Goal: Task Accomplishment & Management: Manage account settings

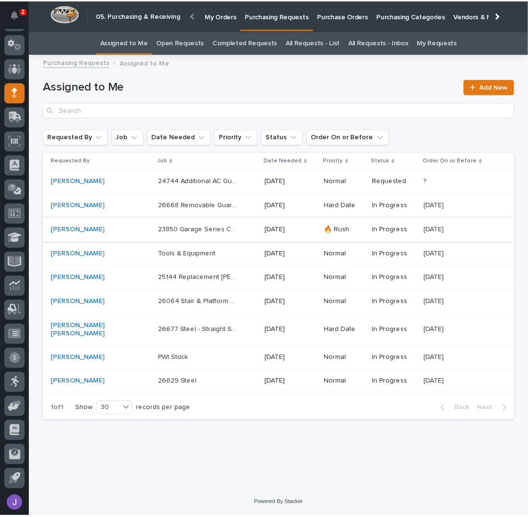
scroll to position [39, 0]
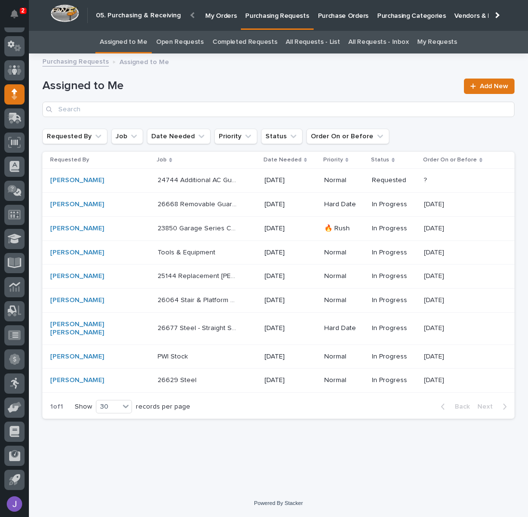
click at [318, 14] on p "Purchase Orders" at bounding box center [343, 10] width 51 height 20
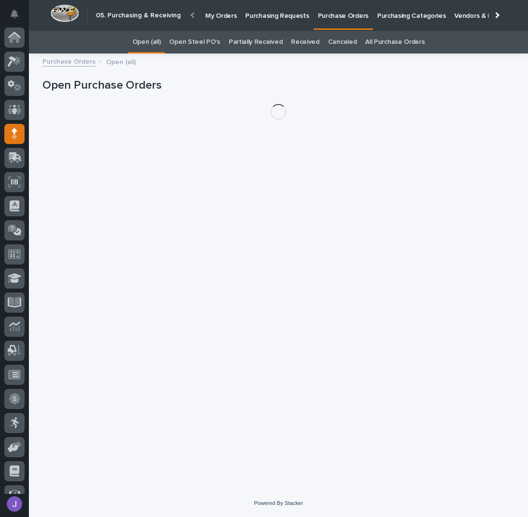
scroll to position [39, 0]
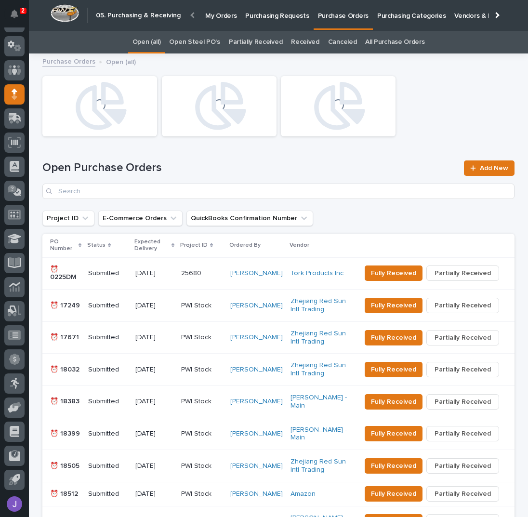
click at [213, 47] on link "Open Steel PO's" at bounding box center [194, 42] width 51 height 23
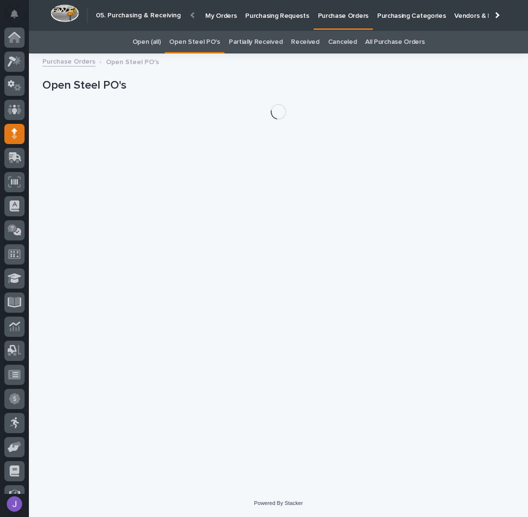
scroll to position [39, 0]
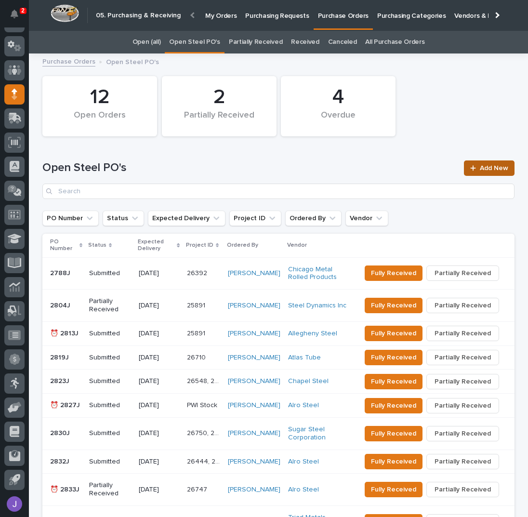
click at [486, 169] on span "Add New" at bounding box center [494, 168] width 28 height 7
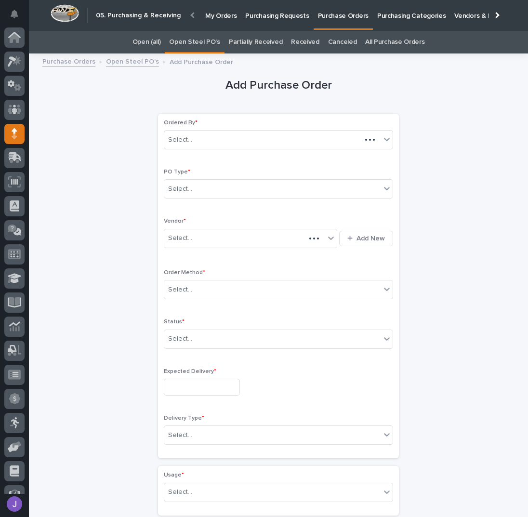
scroll to position [39, 0]
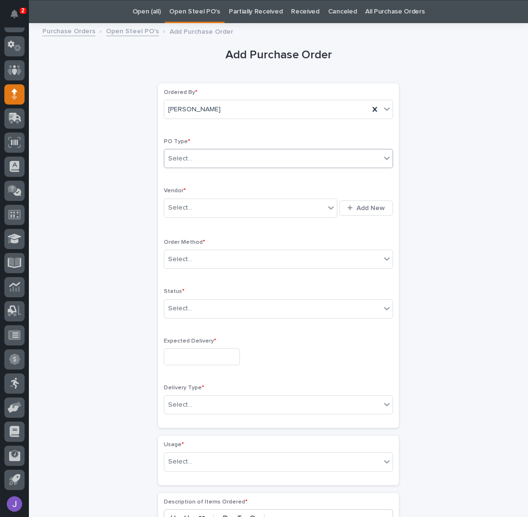
click at [190, 158] on div "Select..." at bounding box center [272, 159] width 216 height 16
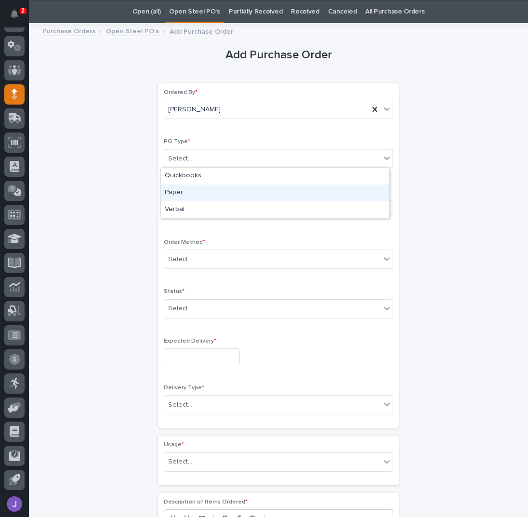
click at [175, 190] on div "Paper" at bounding box center [275, 192] width 228 height 17
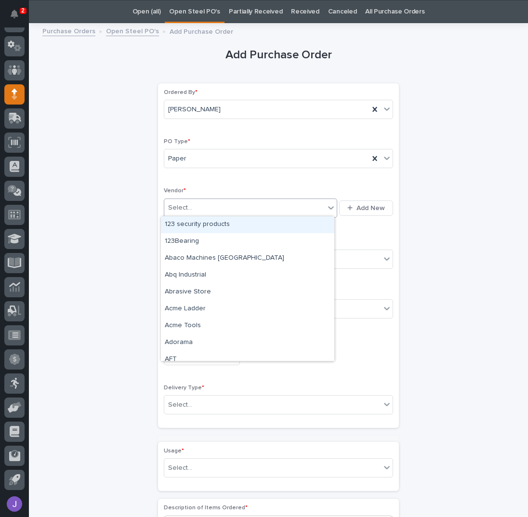
click at [177, 204] on div "Select..." at bounding box center [180, 208] width 24 height 10
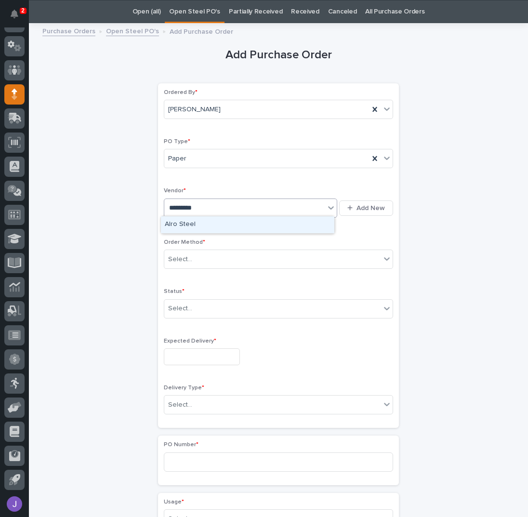
type input "**********"
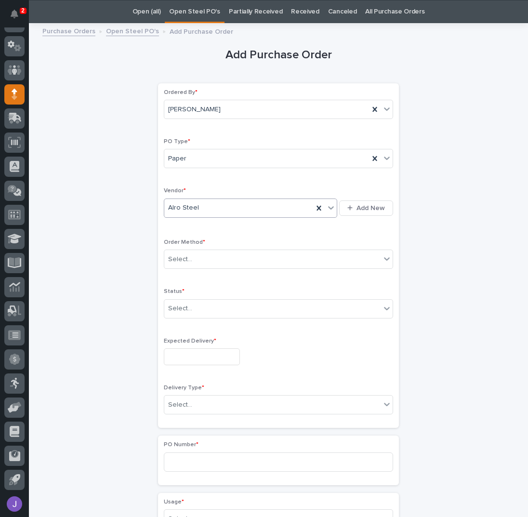
click at [183, 269] on div "Order Method * Select..." at bounding box center [278, 258] width 229 height 38
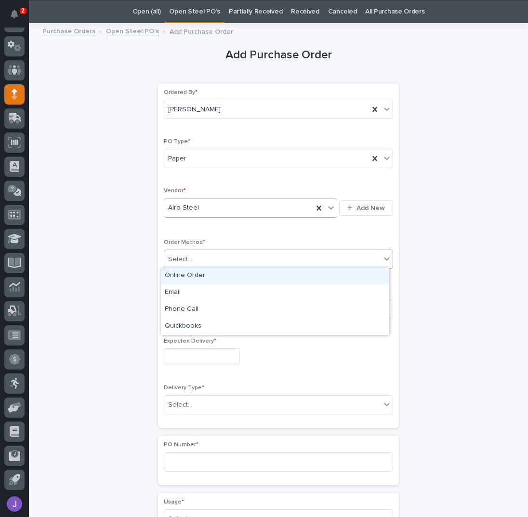
click at [183, 260] on div "Select..." at bounding box center [180, 259] width 24 height 10
click at [183, 274] on div "Online Order" at bounding box center [275, 275] width 228 height 17
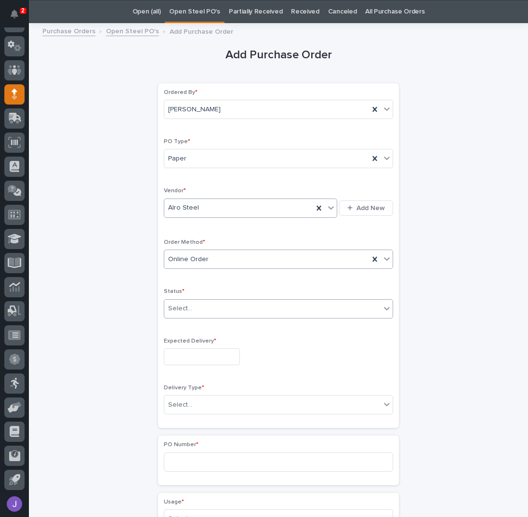
click at [170, 308] on div "Select..." at bounding box center [180, 308] width 24 height 10
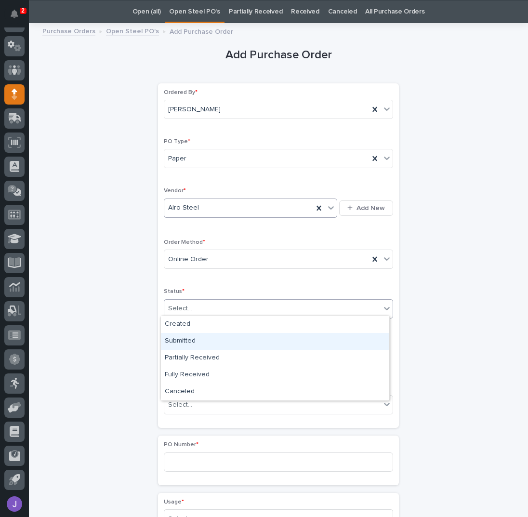
click at [183, 339] on div "Submitted" at bounding box center [275, 341] width 228 height 17
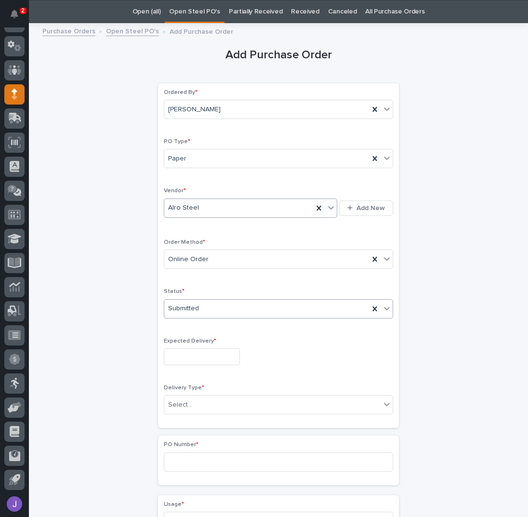
click at [183, 348] on input "text" at bounding box center [202, 356] width 76 height 17
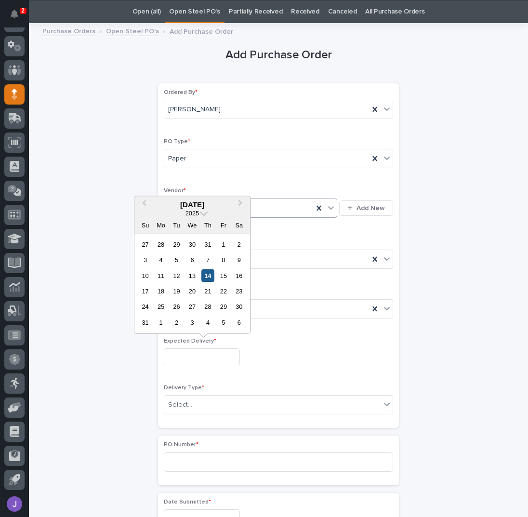
click at [208, 275] on div "14" at bounding box center [207, 275] width 13 height 13
type input "**********"
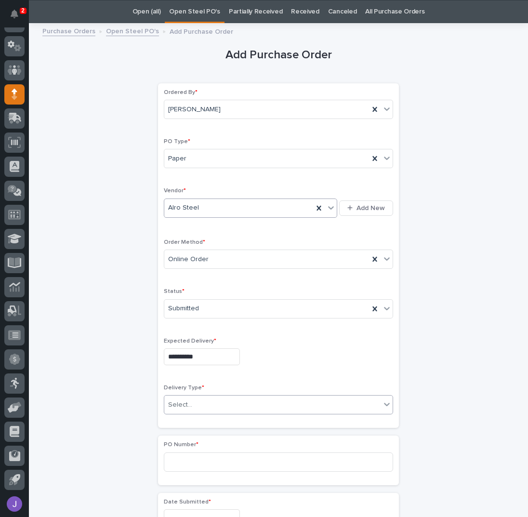
drag, startPoint x: 195, startPoint y: 396, endPoint x: 199, endPoint y: 410, distance: 15.2
click at [195, 397] on div "Select..." at bounding box center [272, 405] width 216 height 16
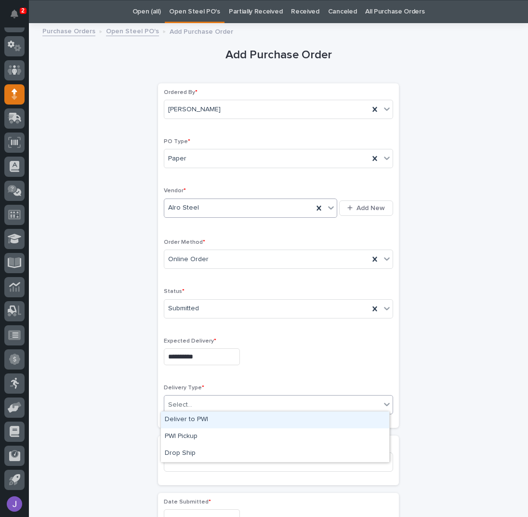
click at [197, 426] on div "Deliver to PWI" at bounding box center [275, 419] width 228 height 17
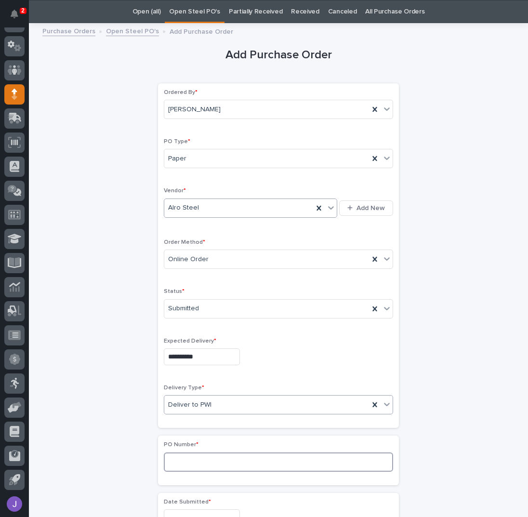
click at [189, 457] on input at bounding box center [278, 461] width 229 height 19
type input "2837J"
click at [100, 393] on div "**********" at bounding box center [278, 507] width 472 height 957
click at [86, 308] on div "**********" at bounding box center [278, 507] width 472 height 957
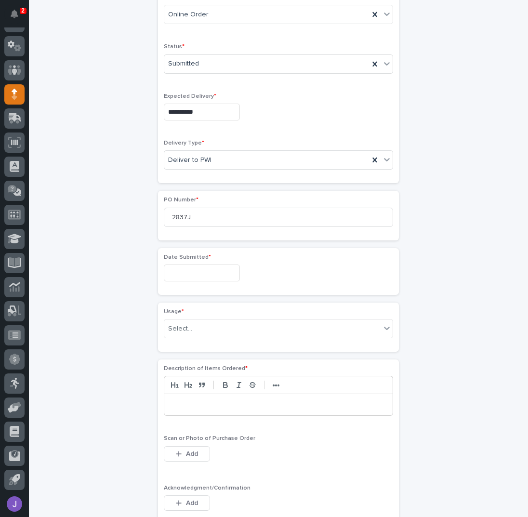
scroll to position [287, 0]
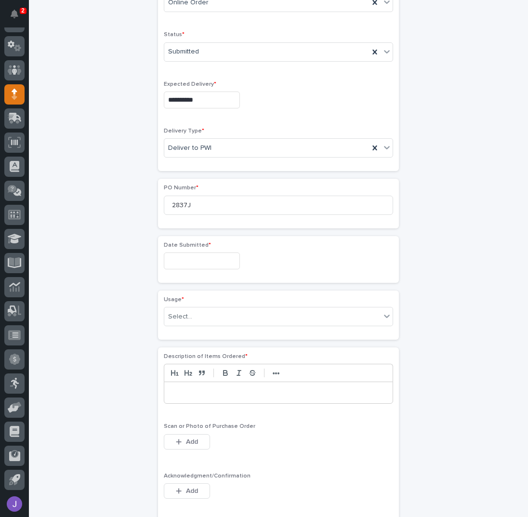
click at [170, 258] on input "text" at bounding box center [202, 260] width 76 height 17
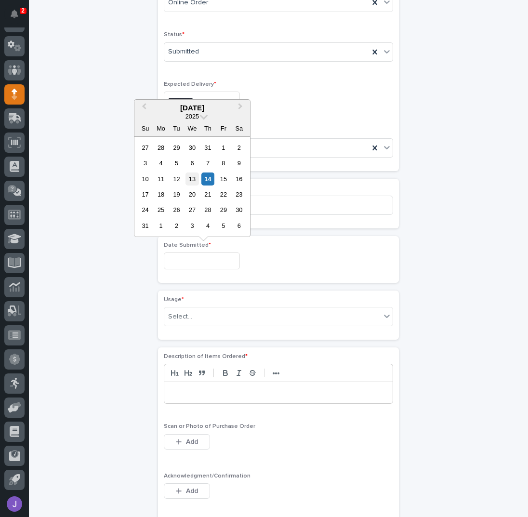
click at [194, 180] on div "13" at bounding box center [191, 178] width 13 height 13
type input "**********"
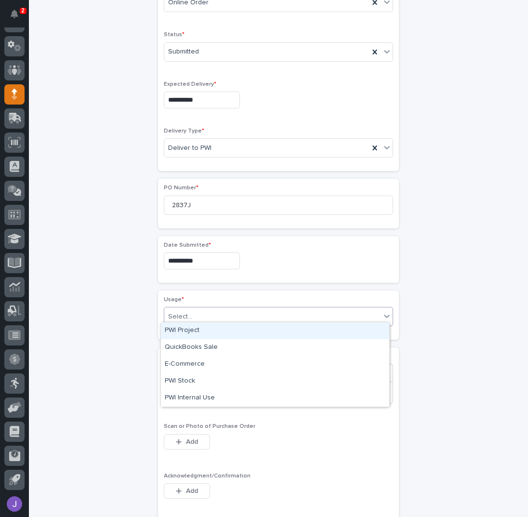
click at [193, 314] on input "text" at bounding box center [193, 317] width 1 height 8
click at [188, 331] on div "PWI Project" at bounding box center [275, 330] width 228 height 17
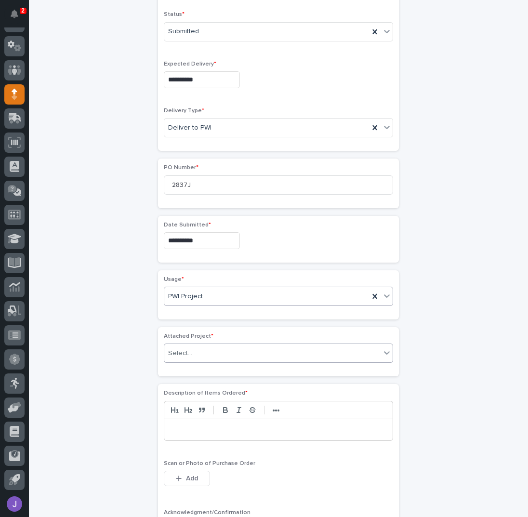
scroll to position [315, 0]
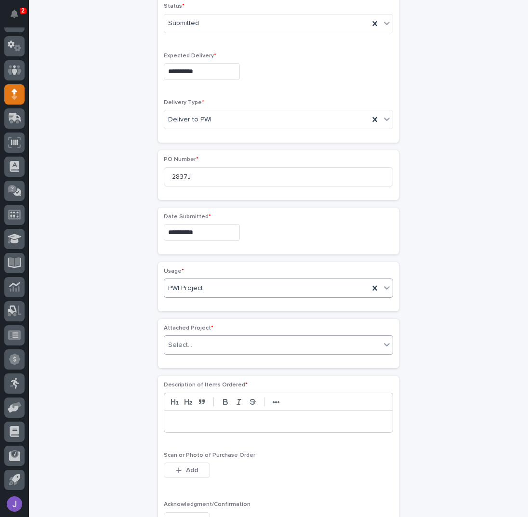
click at [190, 337] on div "Select..." at bounding box center [272, 345] width 216 height 16
type input "*****"
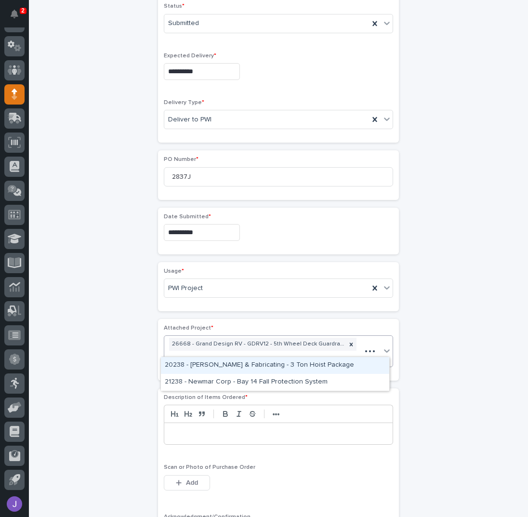
scroll to position [322, 0]
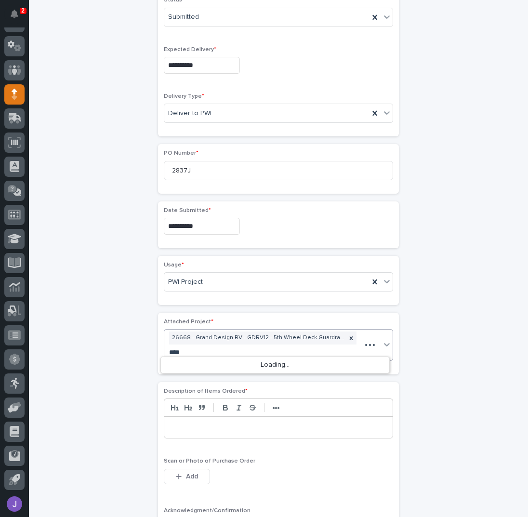
type input "*****"
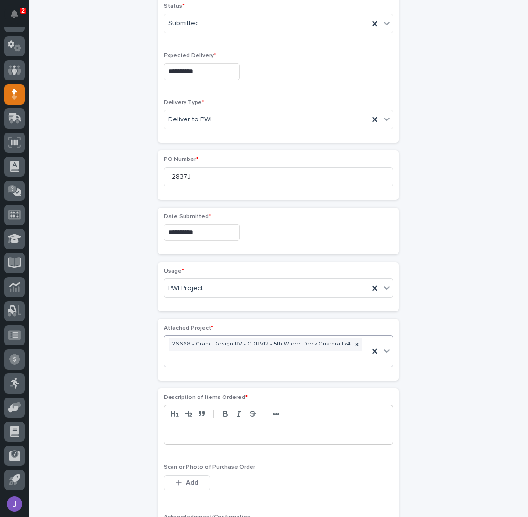
scroll to position [322, 0]
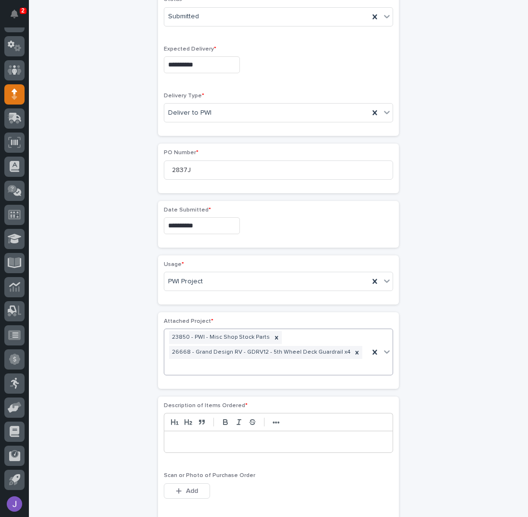
click at [102, 406] on div "**********" at bounding box center [278, 257] width 472 height 1041
click at [181, 437] on p at bounding box center [278, 442] width 214 height 10
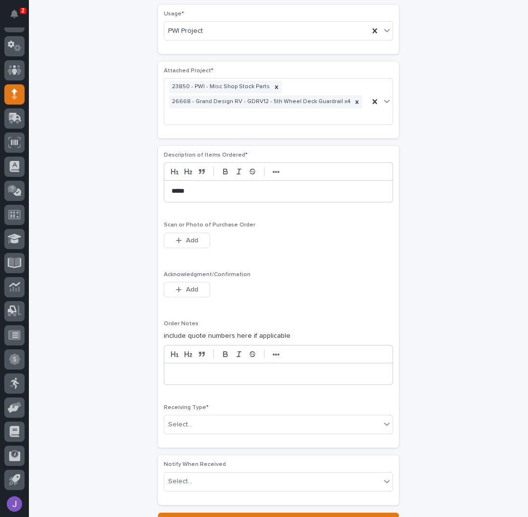
scroll to position [579, 0]
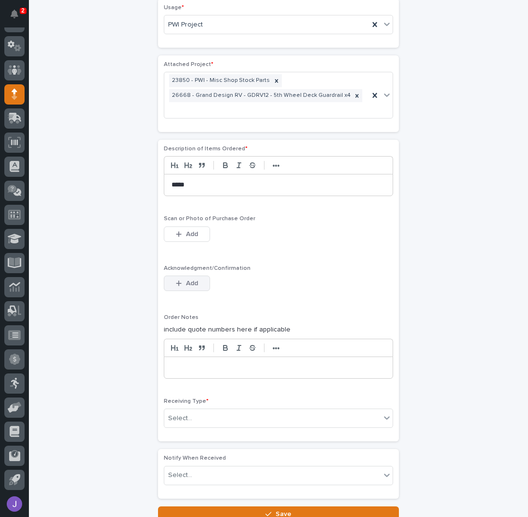
click at [189, 280] on span "Add" at bounding box center [192, 283] width 12 height 7
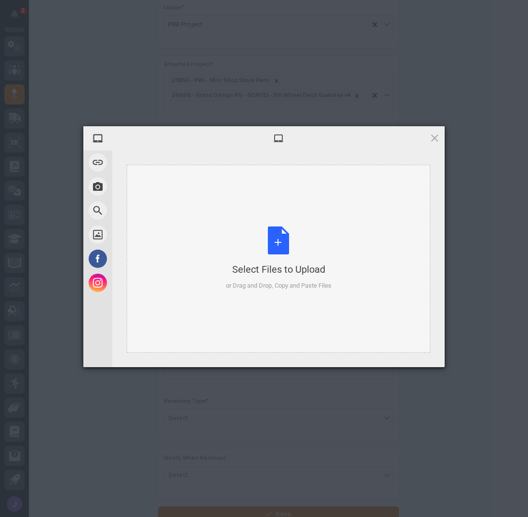
click at [274, 248] on div "Select Files to Upload or Drag and Drop, Copy and Paste Files" at bounding box center [278, 258] width 105 height 64
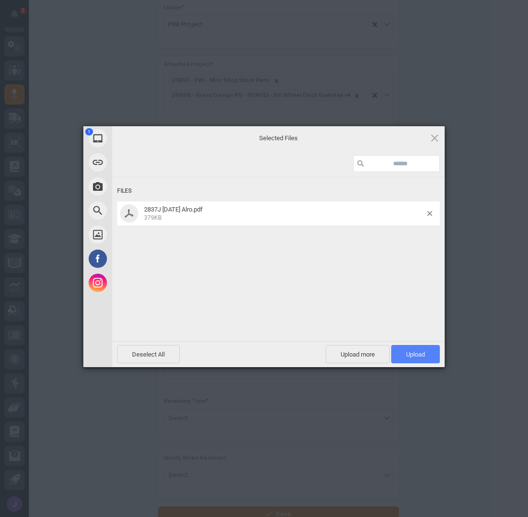
click at [433, 353] on span "Upload 1" at bounding box center [415, 354] width 49 height 18
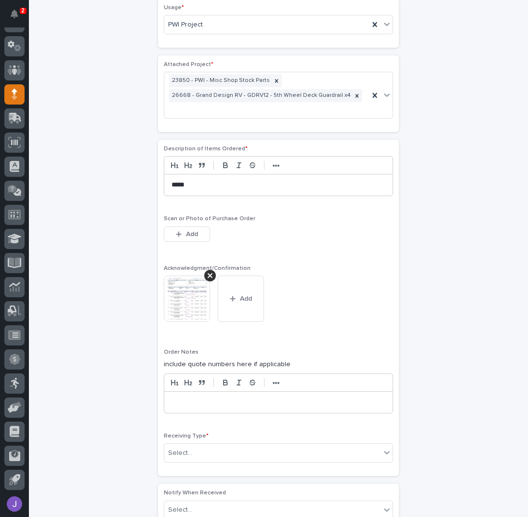
scroll to position [673, 0]
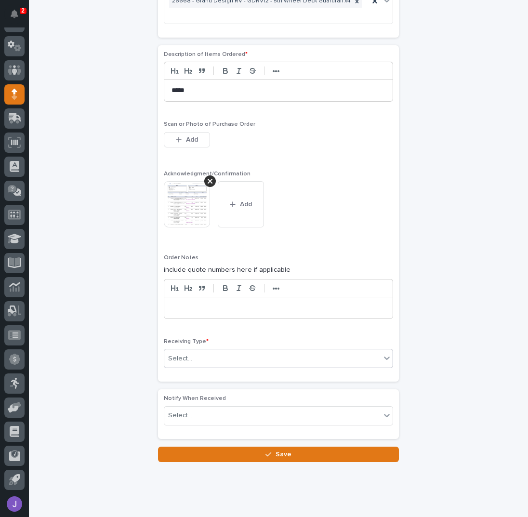
click at [221, 351] on div "Select..." at bounding box center [272, 359] width 216 height 16
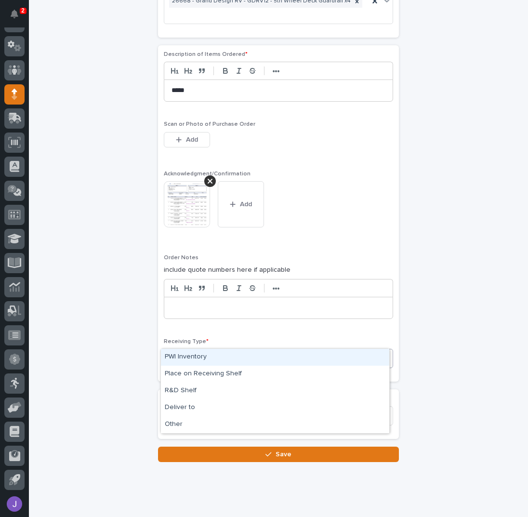
click at [209, 357] on div "PWI Inventory" at bounding box center [275, 357] width 228 height 17
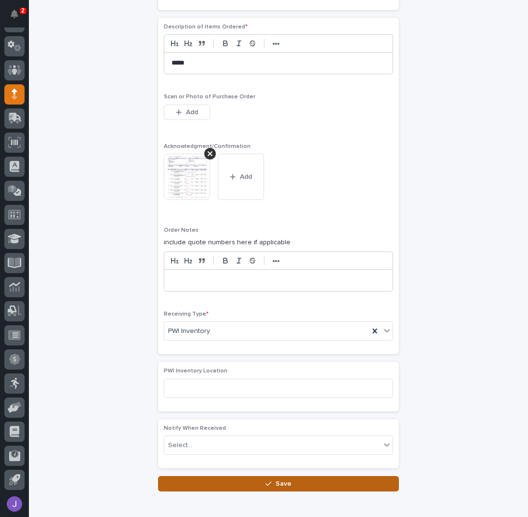
scroll to position [722, 0]
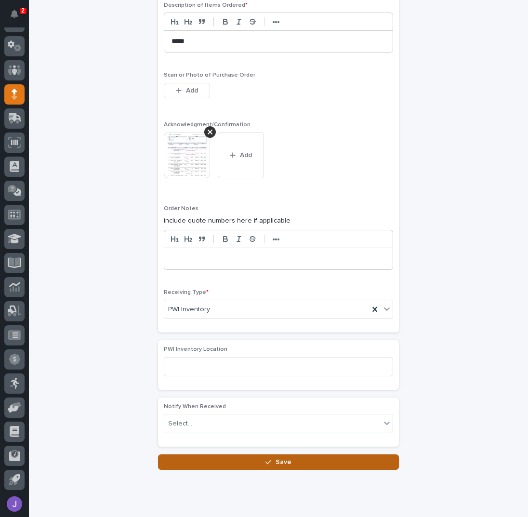
click at [242, 454] on button "Save" at bounding box center [278, 461] width 241 height 15
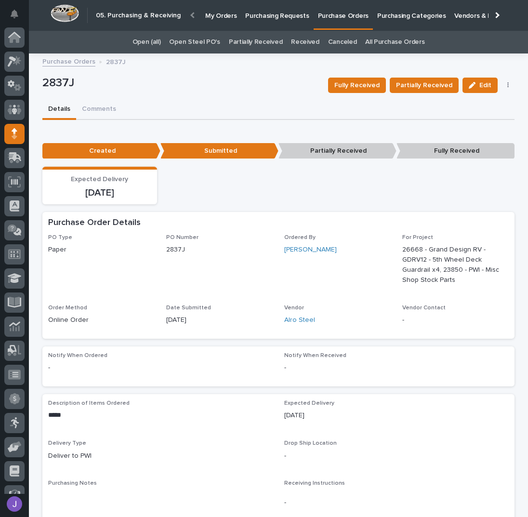
scroll to position [39, 0]
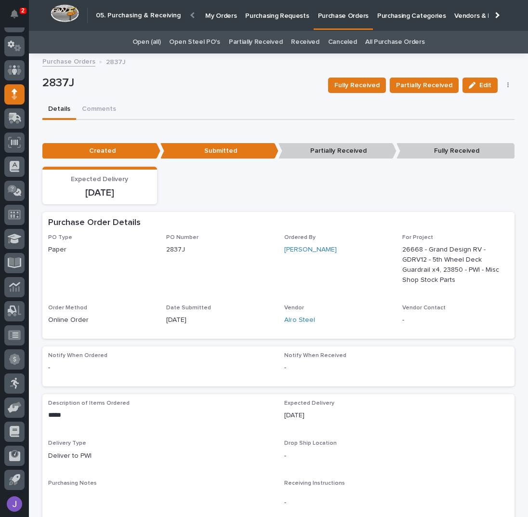
click at [269, 13] on p "Purchasing Requests" at bounding box center [277, 10] width 64 height 20
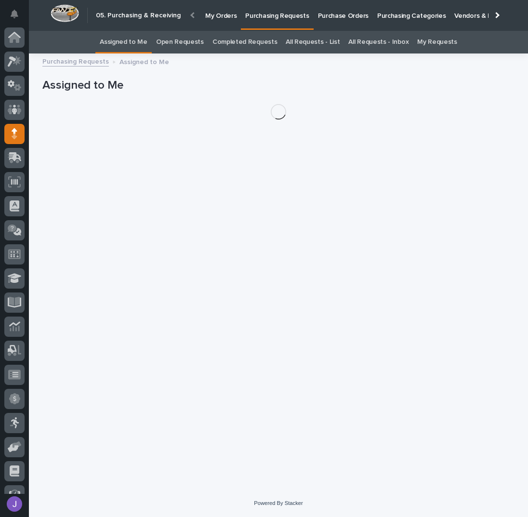
scroll to position [39, 0]
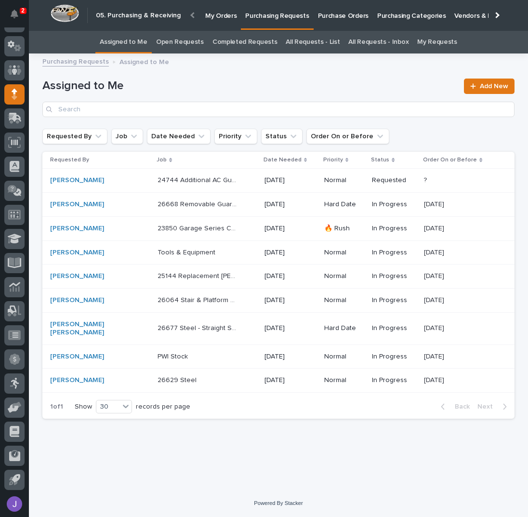
click at [224, 207] on div "26668 Removable Guardrail 26668 Removable Guardrail" at bounding box center [206, 204] width 99 height 16
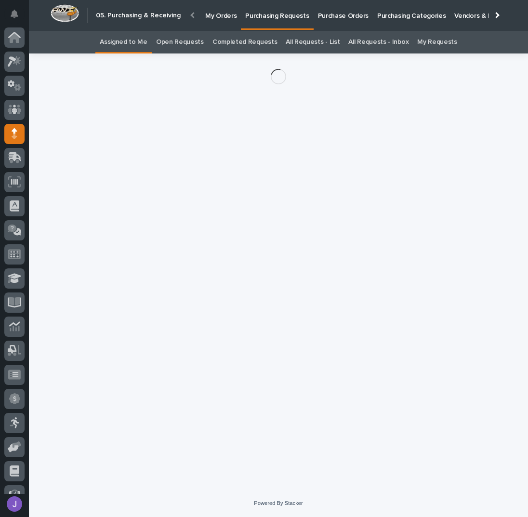
scroll to position [39, 0]
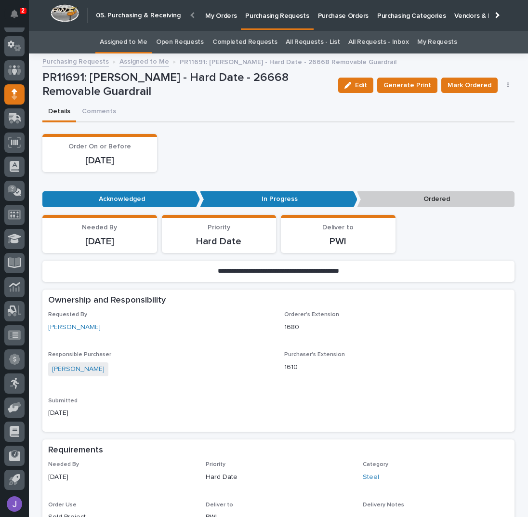
click at [508, 84] on button "button" at bounding box center [507, 85] width 13 height 7
click at [484, 116] on span "Edit Linked PO's" at bounding box center [476, 120] width 49 height 10
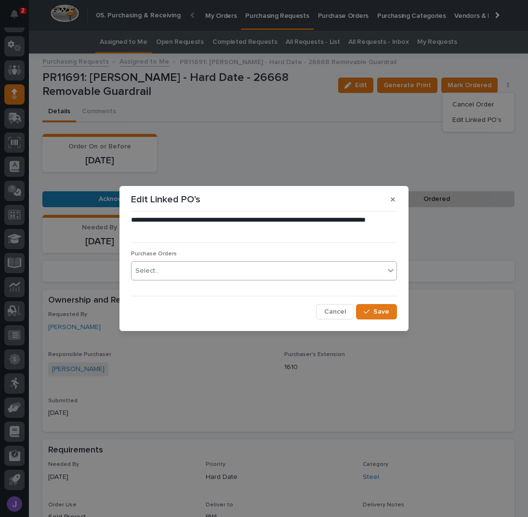
click at [261, 272] on div "Select..." at bounding box center [257, 271] width 253 height 16
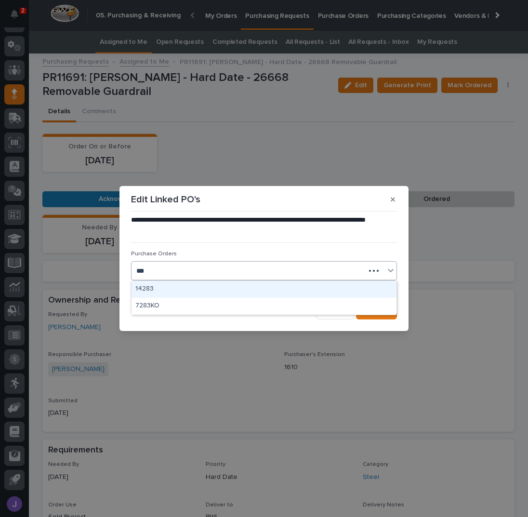
type input "****"
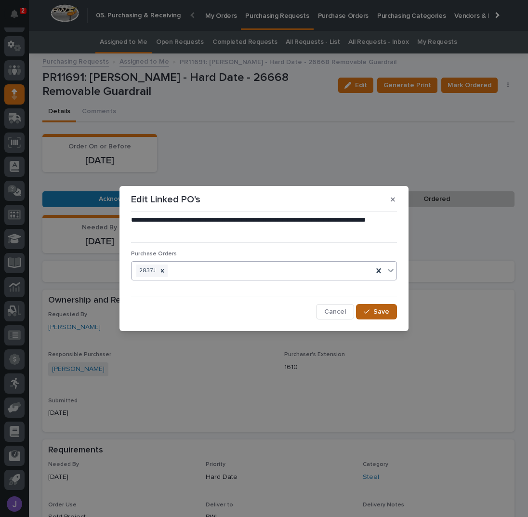
click at [379, 310] on span "Save" at bounding box center [381, 311] width 16 height 7
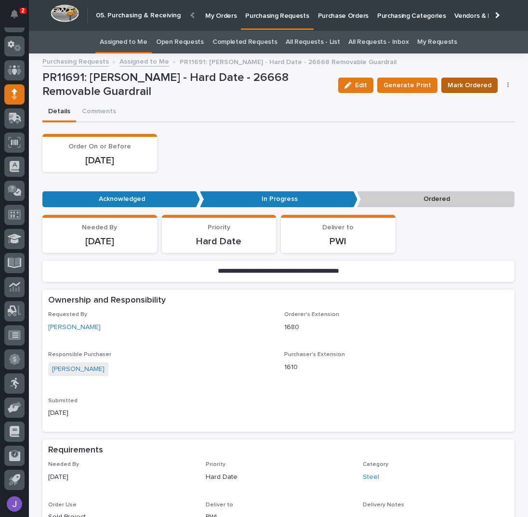
click at [482, 84] on span "Mark Ordered" at bounding box center [469, 85] width 44 height 10
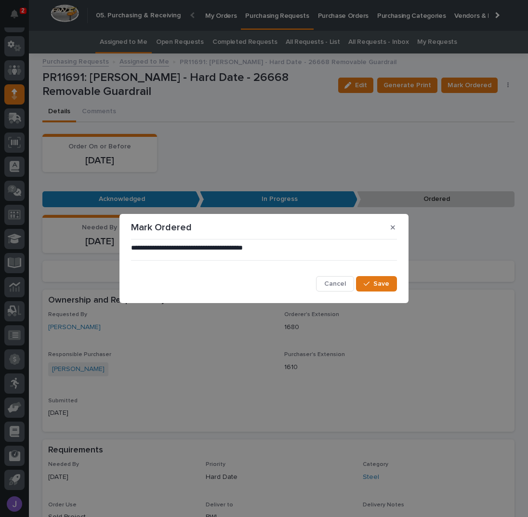
click at [382, 275] on div "**********" at bounding box center [264, 267] width 266 height 49
click at [380, 280] on button "Save" at bounding box center [376, 283] width 41 height 15
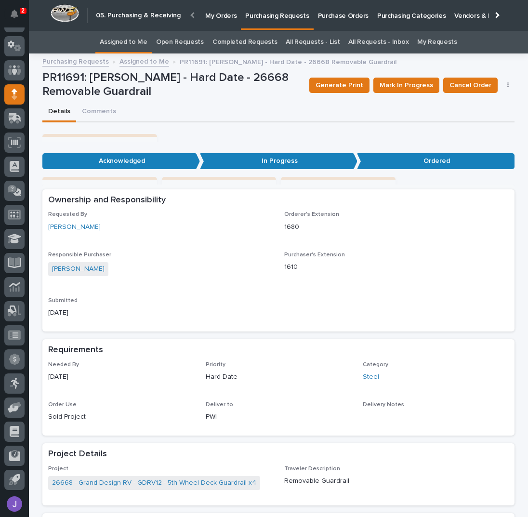
click at [135, 33] on link "Assigned to Me" at bounding box center [124, 42] width 48 height 23
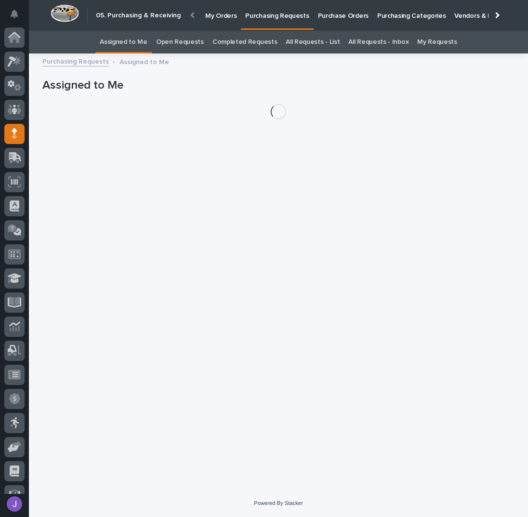
scroll to position [39, 0]
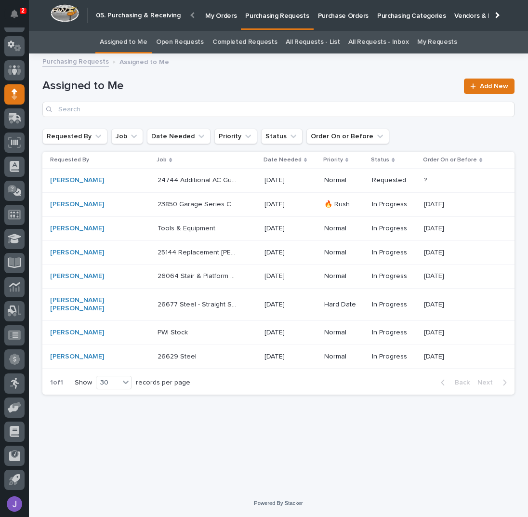
click at [216, 206] on div "23850 Garage Series Crane 23850 Garage Series Crane" at bounding box center [206, 204] width 99 height 16
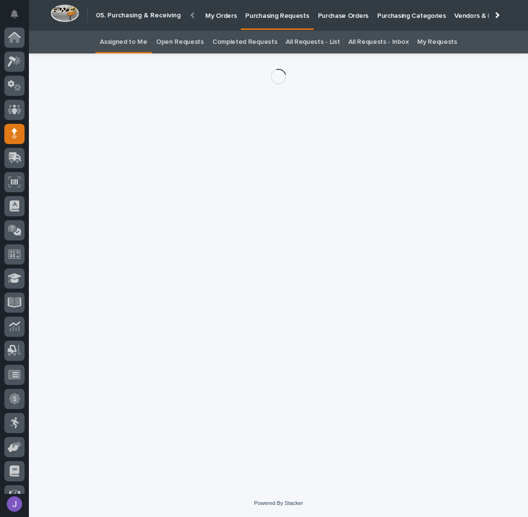
scroll to position [39, 0]
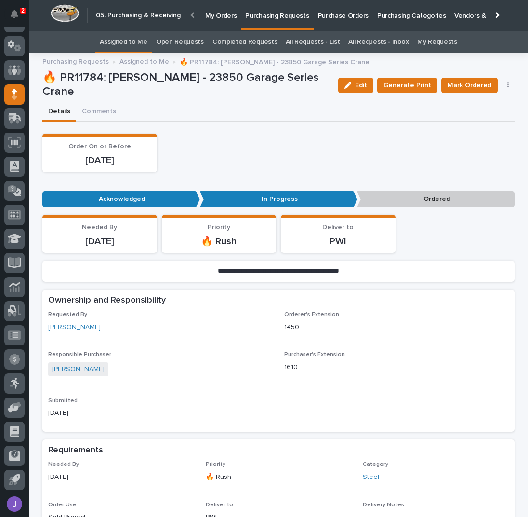
click at [501, 87] on button "button" at bounding box center [507, 85] width 13 height 7
click at [484, 116] on span "Edit Linked PO's" at bounding box center [476, 120] width 49 height 10
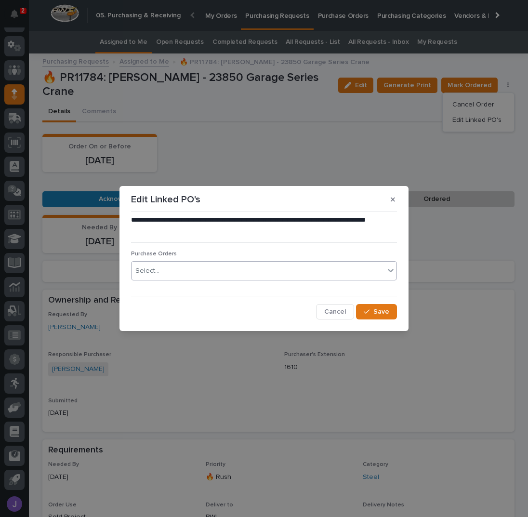
click at [167, 269] on div "Select..." at bounding box center [257, 271] width 253 height 16
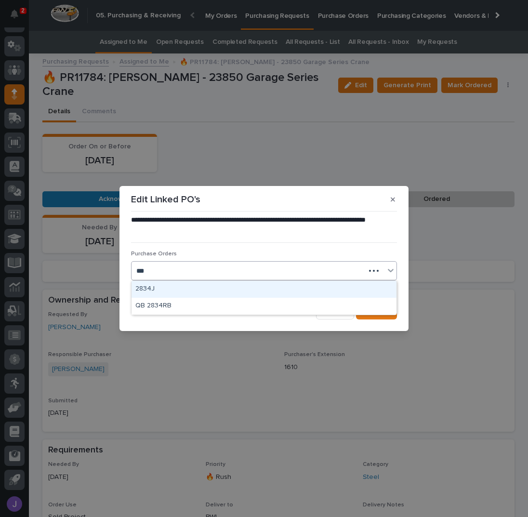
type input "****"
click at [170, 288] on div "2837J" at bounding box center [263, 289] width 265 height 17
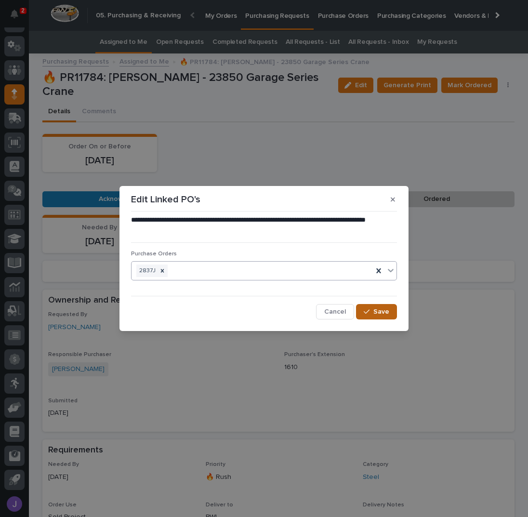
click at [372, 312] on div "button" at bounding box center [369, 311] width 10 height 7
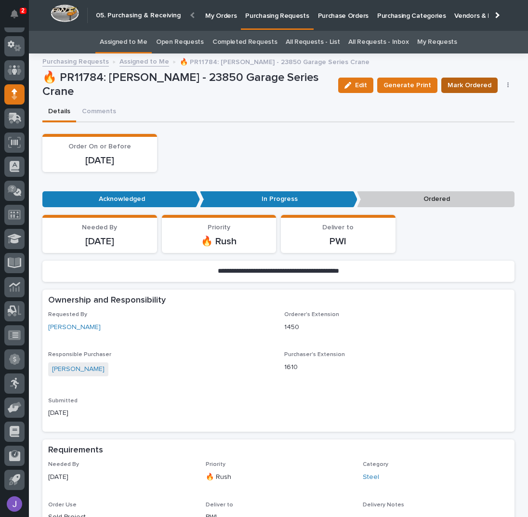
click at [465, 89] on span "Mark Ordered" at bounding box center [469, 85] width 44 height 10
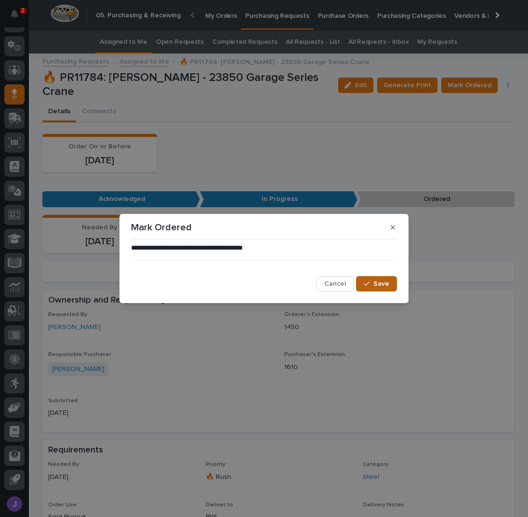
click at [382, 283] on span "Save" at bounding box center [381, 283] width 16 height 7
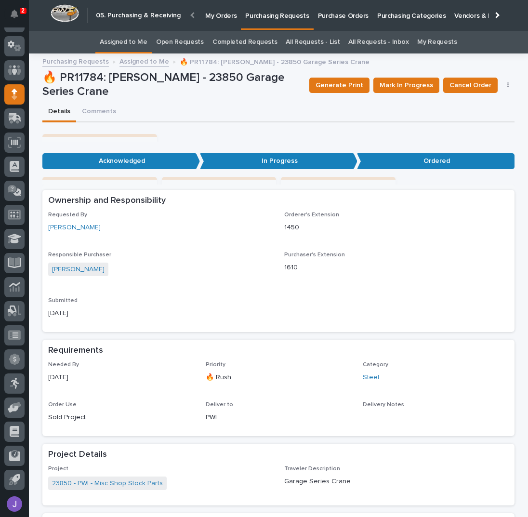
click at [143, 42] on link "Assigned to Me" at bounding box center [124, 42] width 48 height 23
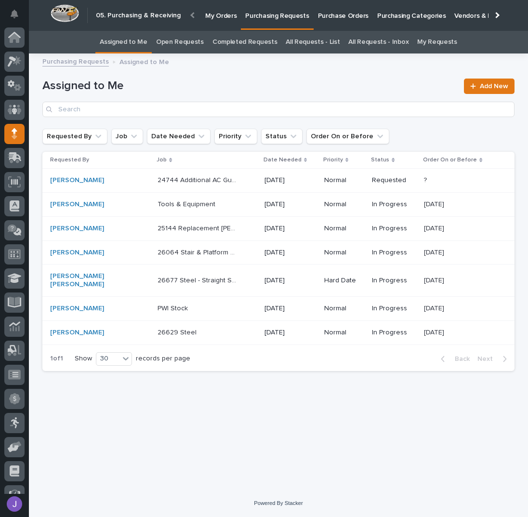
scroll to position [39, 0]
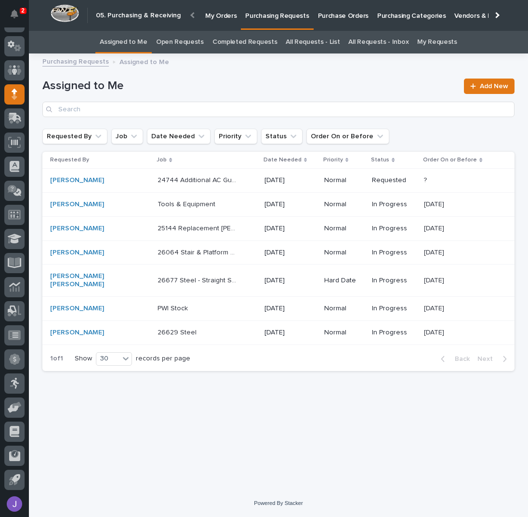
click at [330, 10] on p "Purchase Orders" at bounding box center [343, 10] width 51 height 20
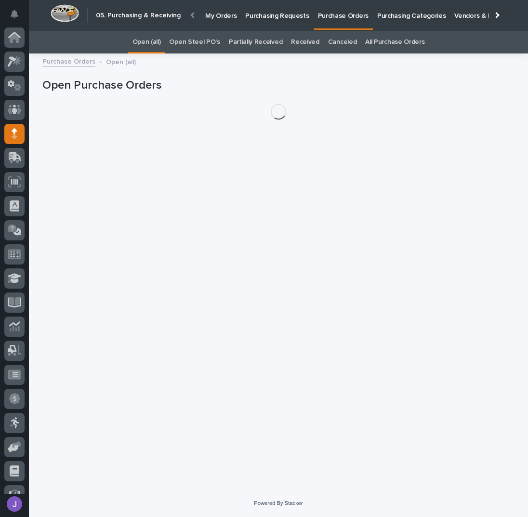
scroll to position [39, 0]
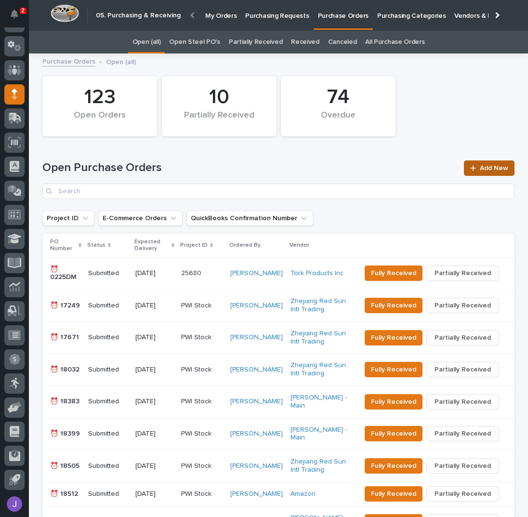
click at [482, 166] on span "Add New" at bounding box center [494, 168] width 28 height 7
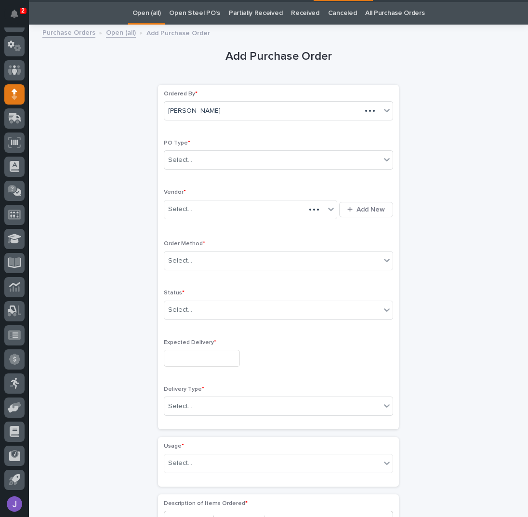
scroll to position [30, 0]
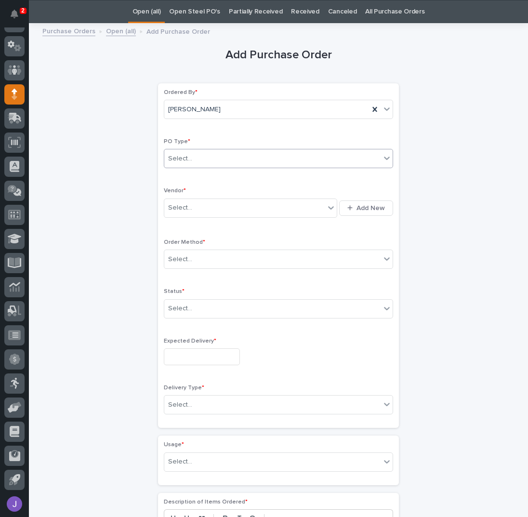
click at [212, 159] on div "Select..." at bounding box center [272, 159] width 216 height 16
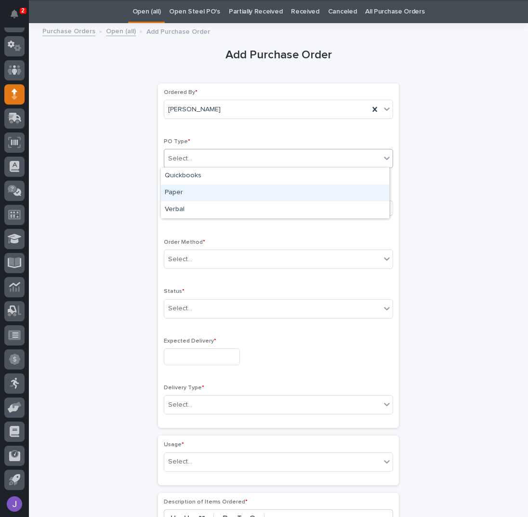
click at [189, 192] on div "Paper" at bounding box center [275, 192] width 228 height 17
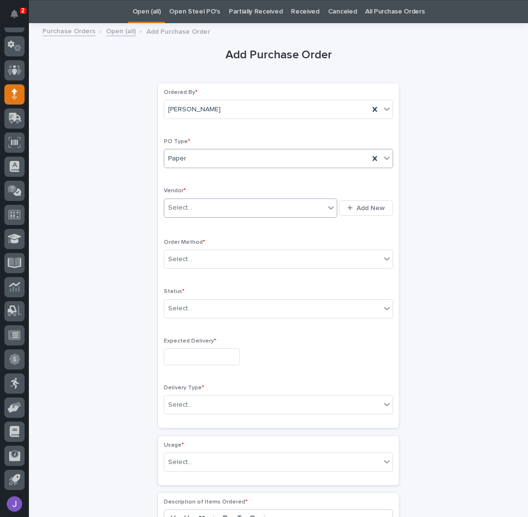
click at [187, 210] on div "Select..." at bounding box center [244, 208] width 160 height 16
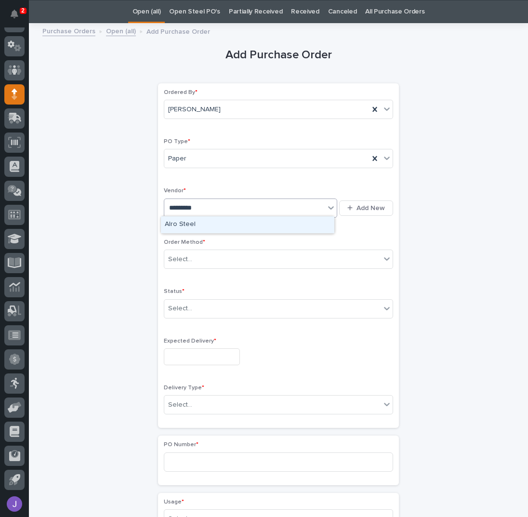
type input "**********"
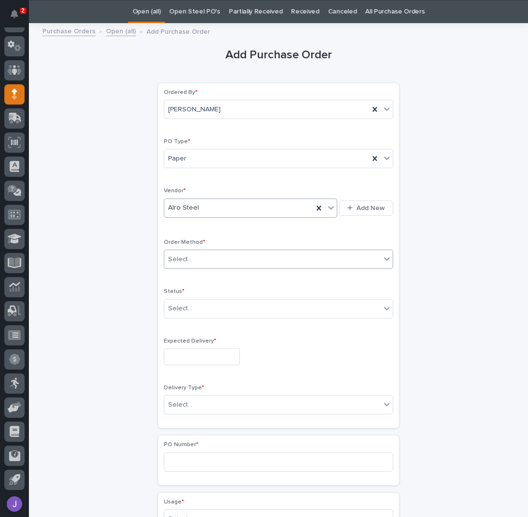
click at [176, 257] on div "Select..." at bounding box center [180, 259] width 24 height 10
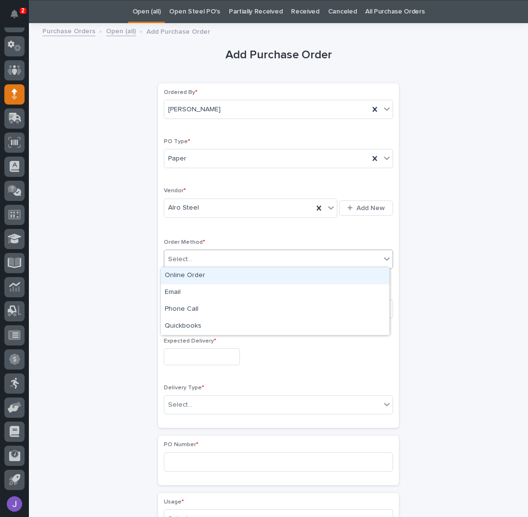
click at [183, 274] on div "Online Order" at bounding box center [275, 275] width 228 height 17
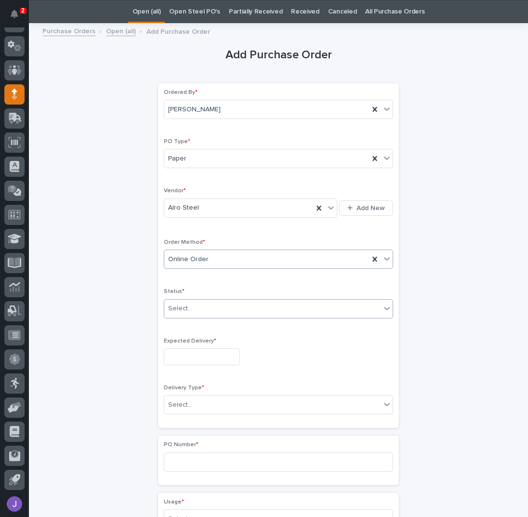
click at [188, 308] on div "Select..." at bounding box center [272, 308] width 216 height 16
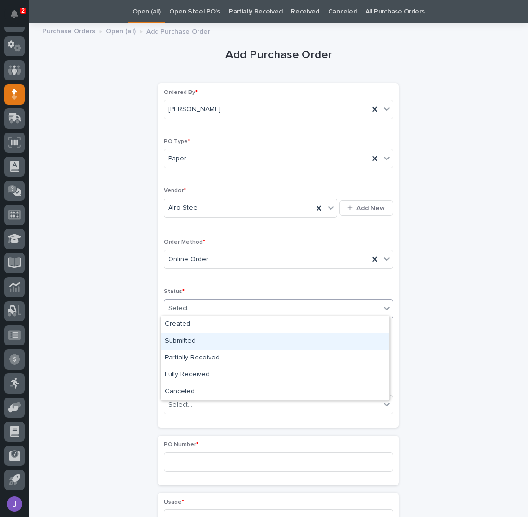
click at [187, 341] on div "Submitted" at bounding box center [275, 341] width 228 height 17
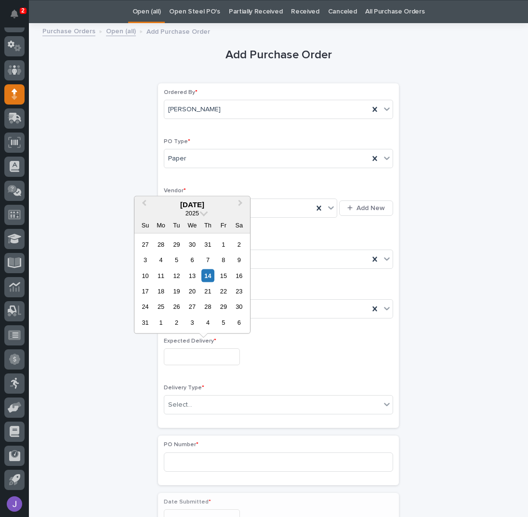
click at [186, 352] on input "text" at bounding box center [202, 356] width 76 height 17
click at [225, 276] on div "15" at bounding box center [223, 275] width 13 height 13
type input "**********"
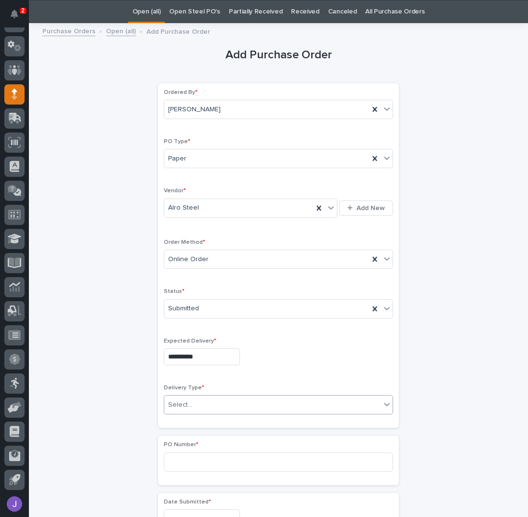
click at [185, 402] on div "Select..." at bounding box center [180, 405] width 24 height 10
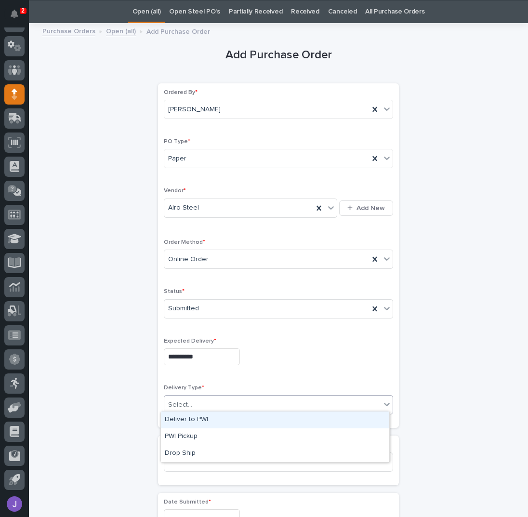
click at [213, 422] on div "Deliver to PWI" at bounding box center [275, 419] width 228 height 17
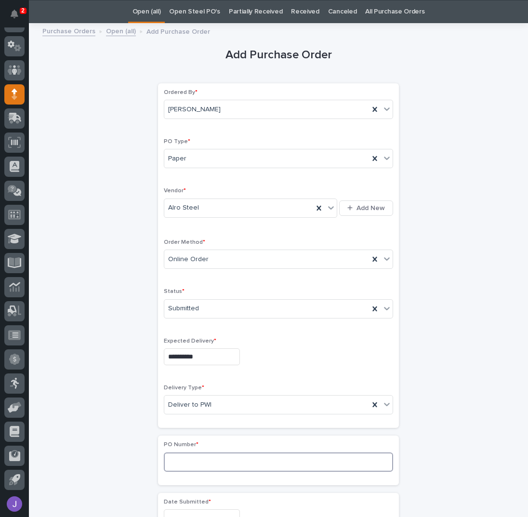
click at [198, 456] on input at bounding box center [278, 461] width 229 height 19
type input "2838J"
click at [44, 321] on div "**********" at bounding box center [278, 507] width 472 height 957
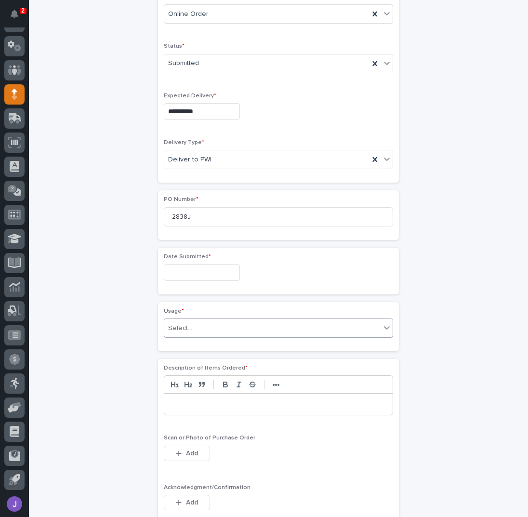
scroll to position [287, 0]
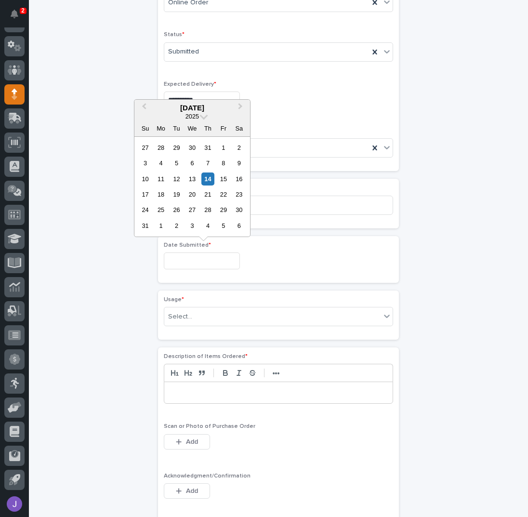
click at [195, 262] on input "text" at bounding box center [202, 260] width 76 height 17
click at [195, 177] on div "13" at bounding box center [191, 178] width 13 height 13
type input "**********"
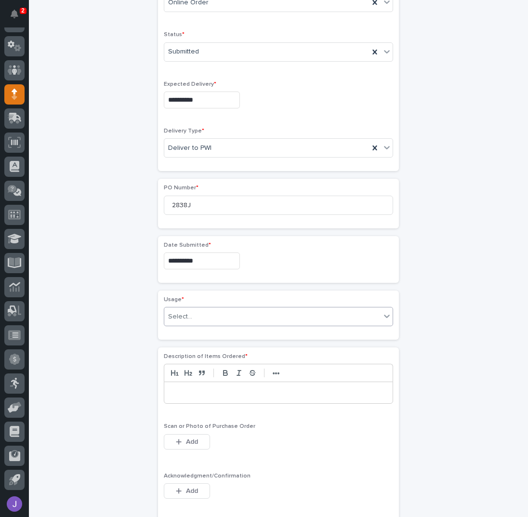
click at [195, 310] on div "Select..." at bounding box center [272, 317] width 216 height 16
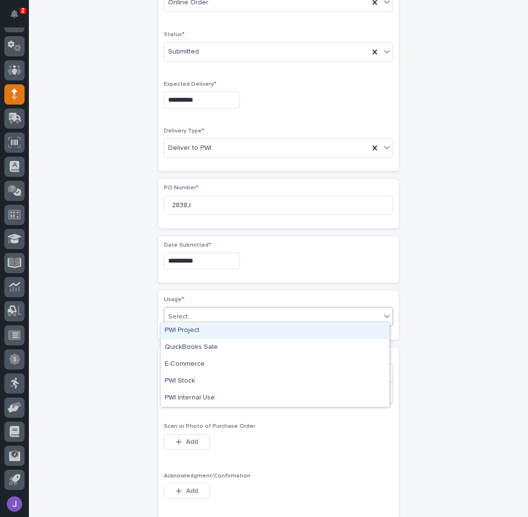
click at [192, 335] on div "PWI Project" at bounding box center [275, 330] width 228 height 17
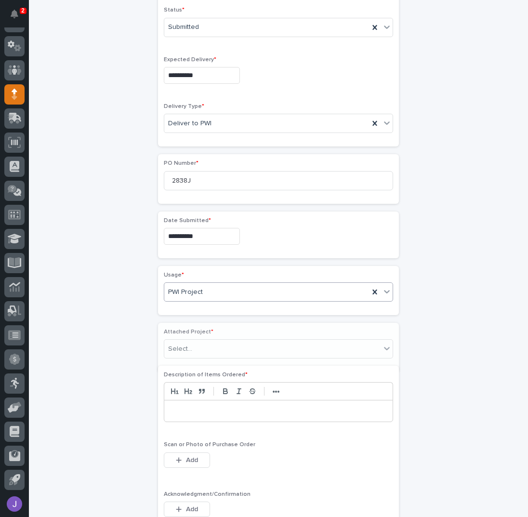
scroll to position [315, 0]
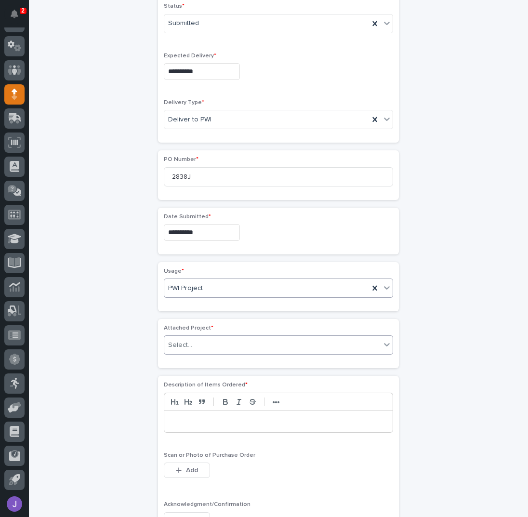
click at [189, 344] on div "Select..." at bounding box center [272, 345] width 216 height 16
type input "*****"
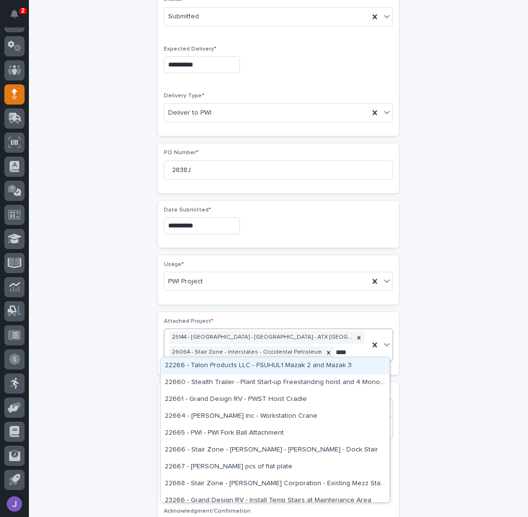
type input "*****"
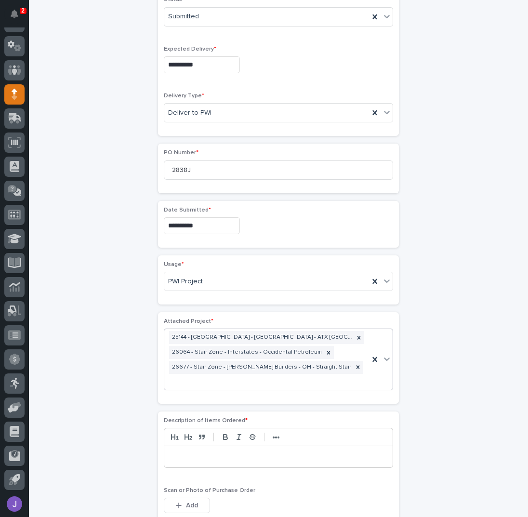
scroll to position [329, 0]
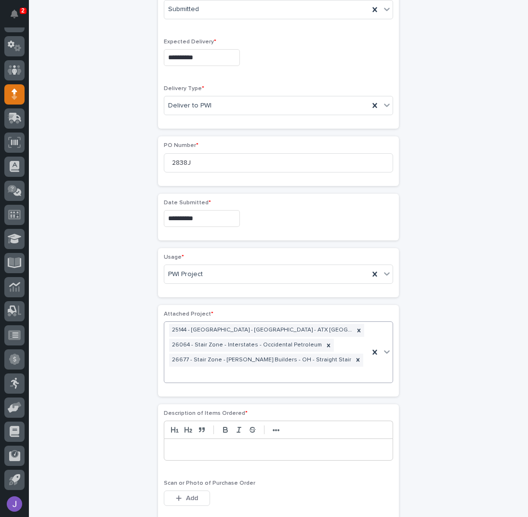
click at [207, 444] on p at bounding box center [278, 449] width 214 height 10
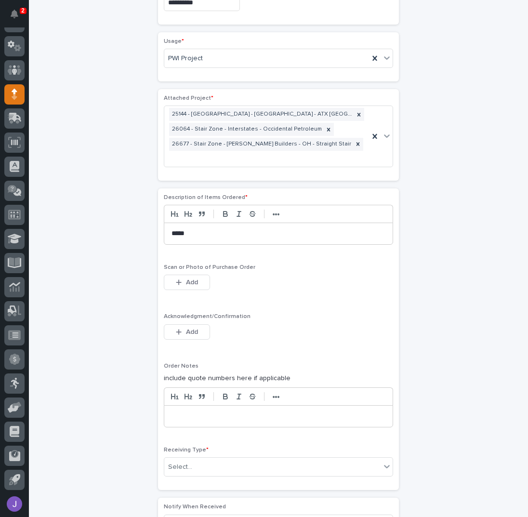
scroll to position [586, 0]
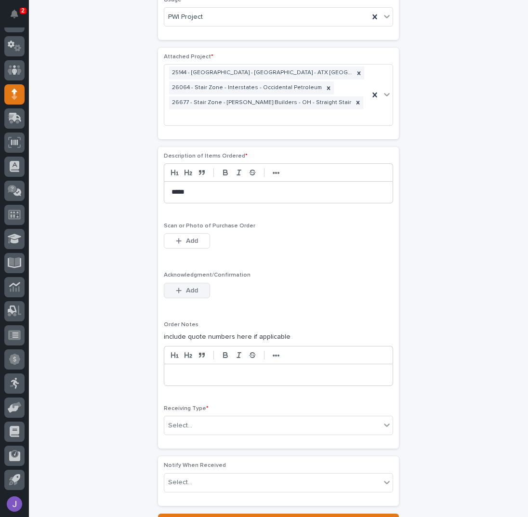
click at [187, 283] on button "Add" at bounding box center [187, 290] width 46 height 15
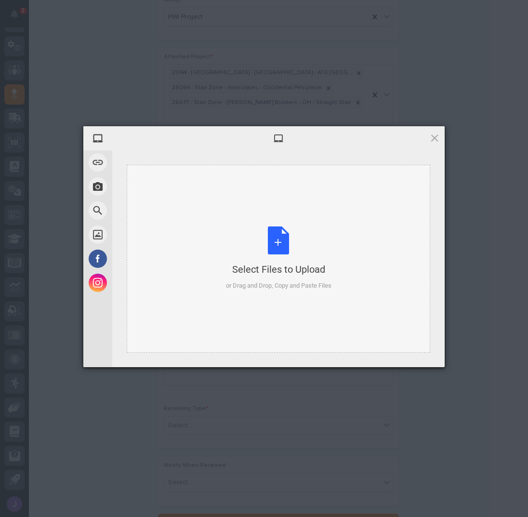
click at [282, 237] on div "Select Files to Upload or Drag and Drop, Copy and Paste Files" at bounding box center [278, 258] width 105 height 64
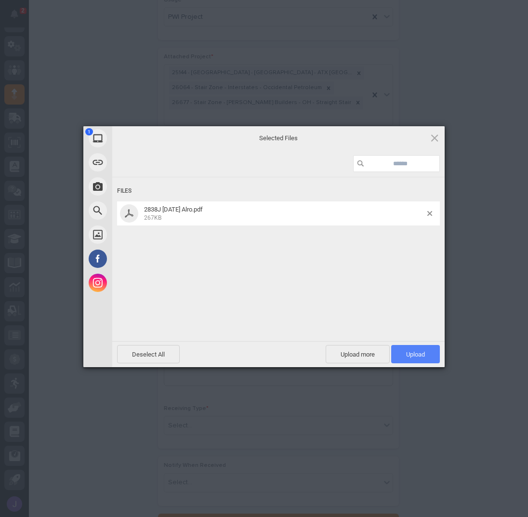
click at [417, 357] on span "Upload 1" at bounding box center [415, 354] width 19 height 7
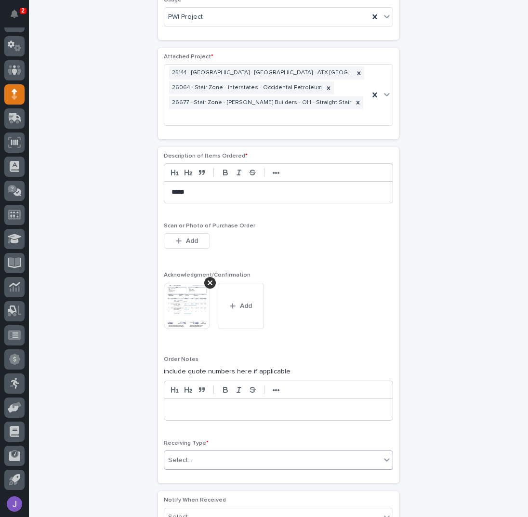
click at [226, 452] on div "Select..." at bounding box center [272, 460] width 216 height 16
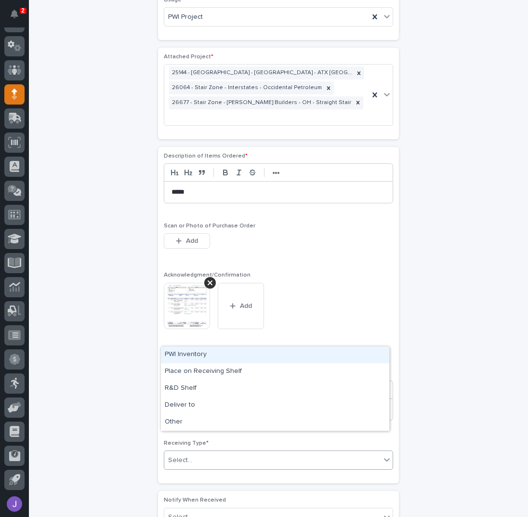
click at [199, 360] on div "PWI Inventory" at bounding box center [275, 354] width 228 height 17
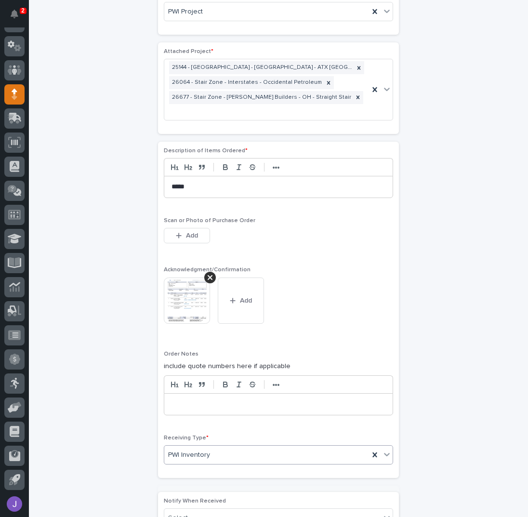
click at [73, 356] on div "**********" at bounding box center [278, 15] width 472 height 1097
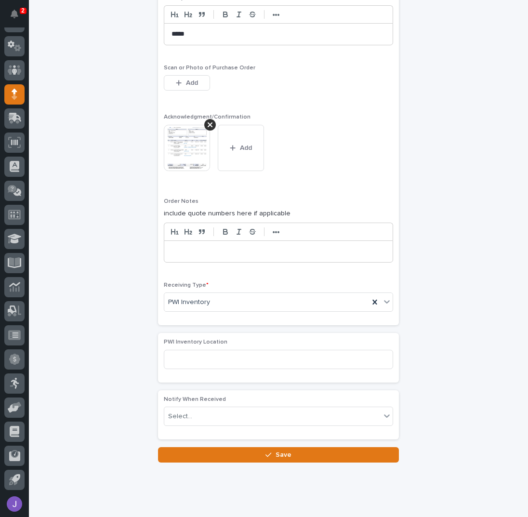
scroll to position [745, 0]
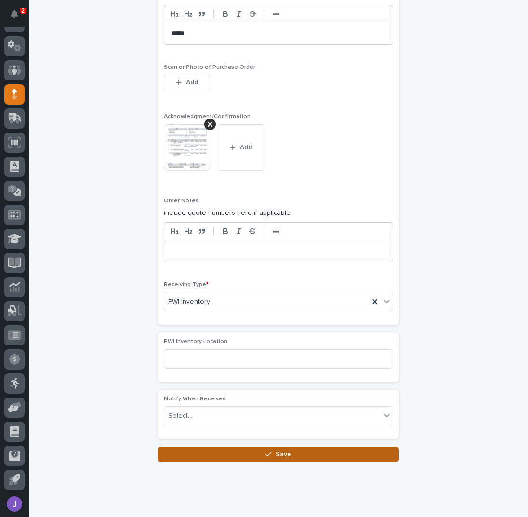
click at [191, 446] on button "Save" at bounding box center [278, 453] width 241 height 15
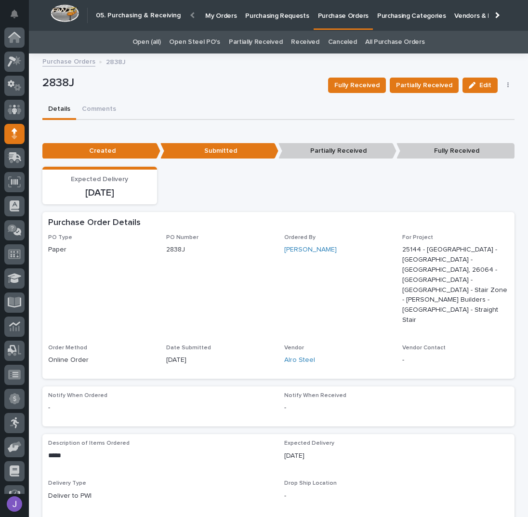
scroll to position [39, 0]
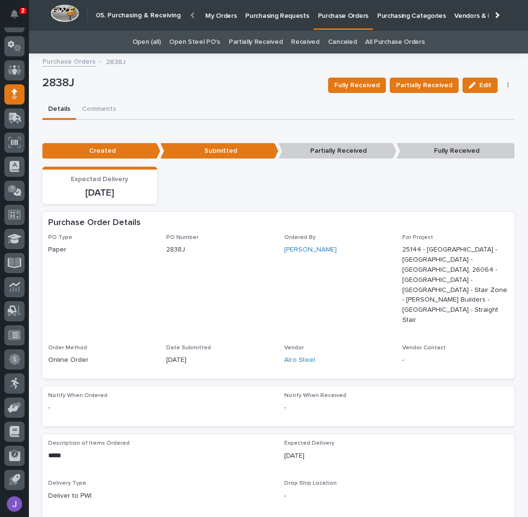
click at [232, 79] on p "2838J" at bounding box center [181, 83] width 278 height 14
click at [281, 19] on p "Purchasing Requests" at bounding box center [277, 10] width 64 height 20
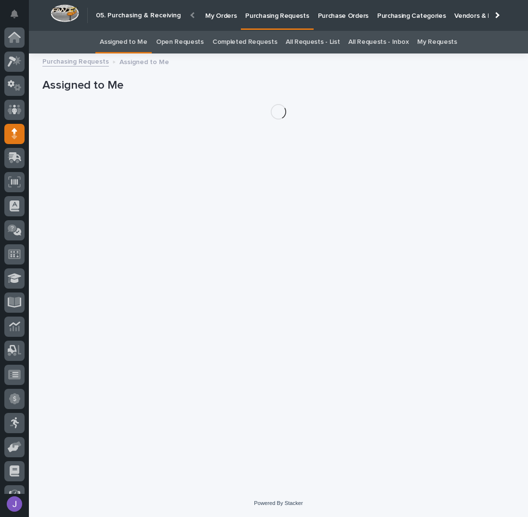
scroll to position [39, 0]
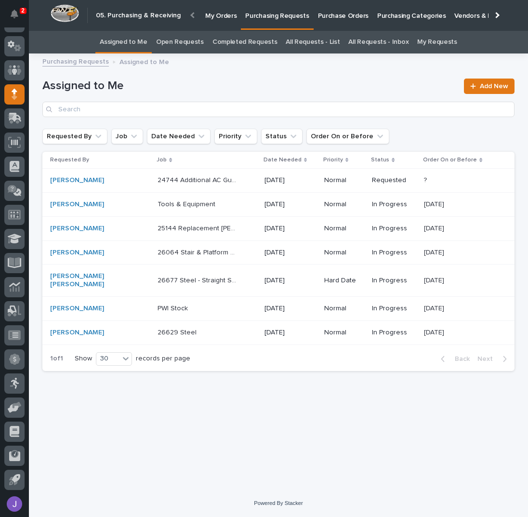
click at [179, 304] on p at bounding box center [197, 308] width 80 height 8
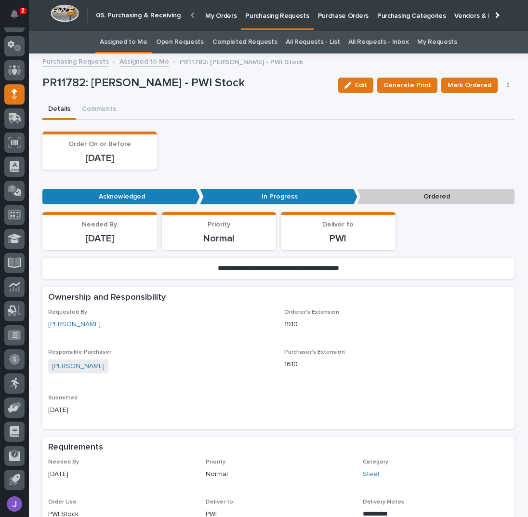
click at [127, 41] on link "Assigned to Me" at bounding box center [124, 42] width 48 height 23
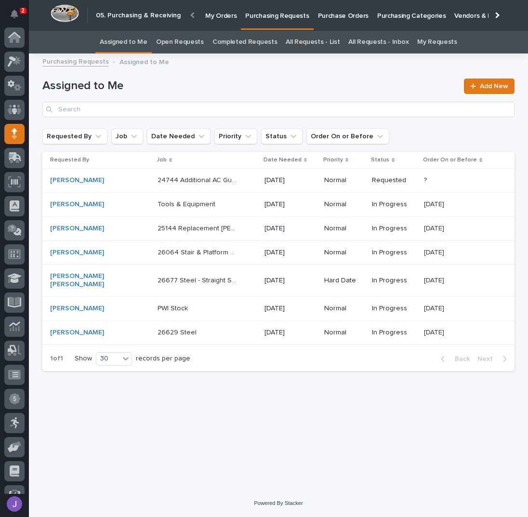
scroll to position [39, 0]
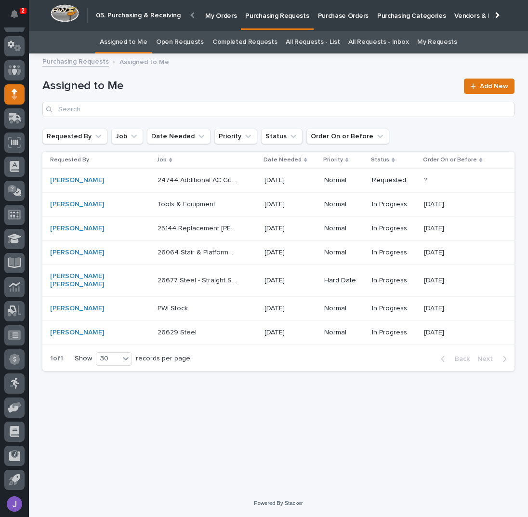
click at [202, 206] on p at bounding box center [197, 204] width 80 height 8
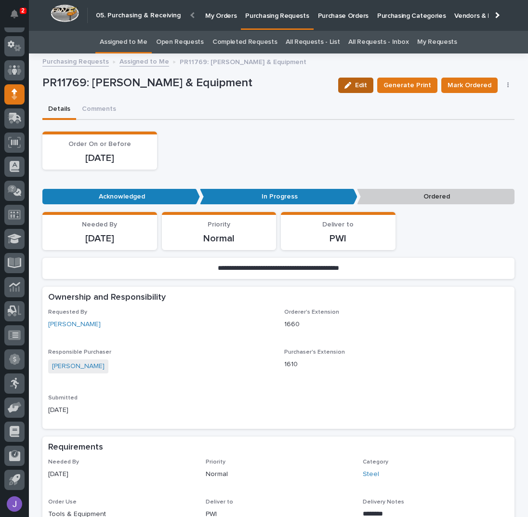
click at [365, 85] on span "Edit" at bounding box center [361, 85] width 12 height 7
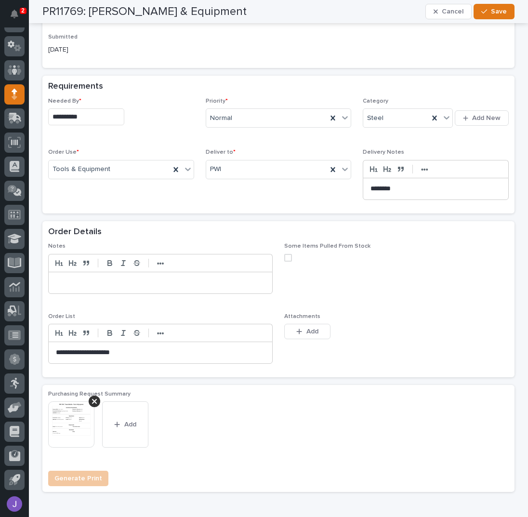
scroll to position [449, 0]
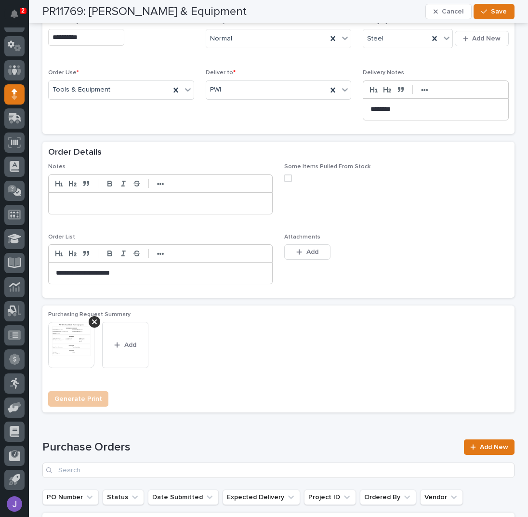
click at [56, 269] on p "**********" at bounding box center [160, 273] width 209 height 10
click at [477, 17] on button "Save" at bounding box center [493, 11] width 41 height 15
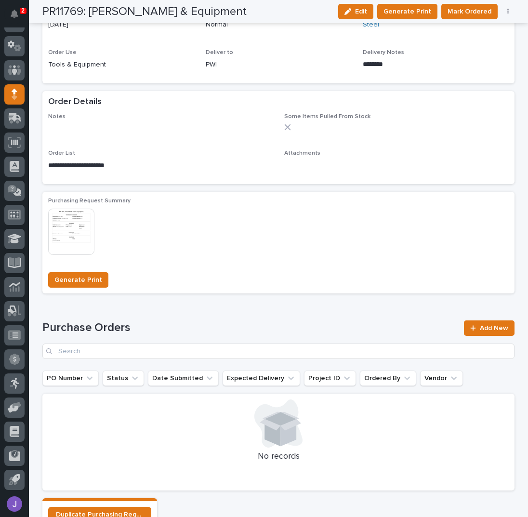
scroll to position [391, 0]
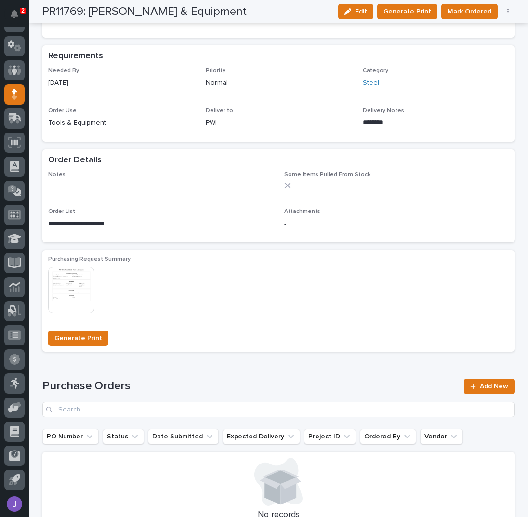
click at [508, 10] on button "button" at bounding box center [507, 11] width 13 height 7
click at [487, 50] on span "Edit Linked PO's" at bounding box center [476, 46] width 49 height 10
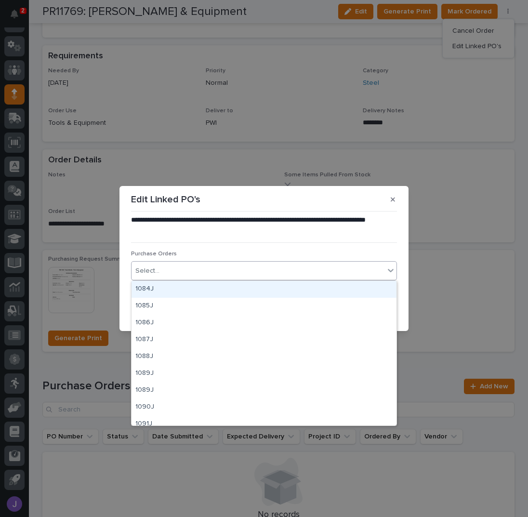
click at [186, 273] on div "Select..." at bounding box center [257, 271] width 253 height 16
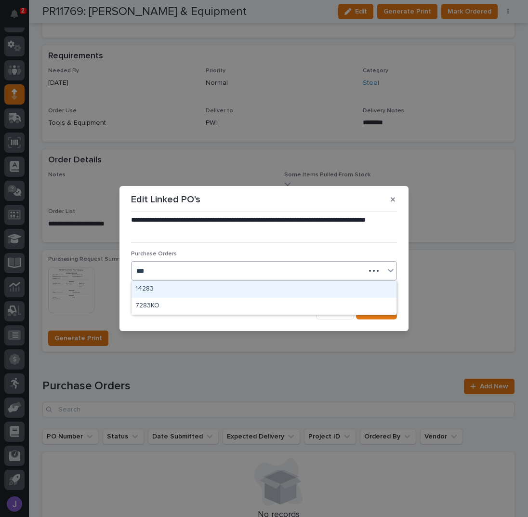
type input "****"
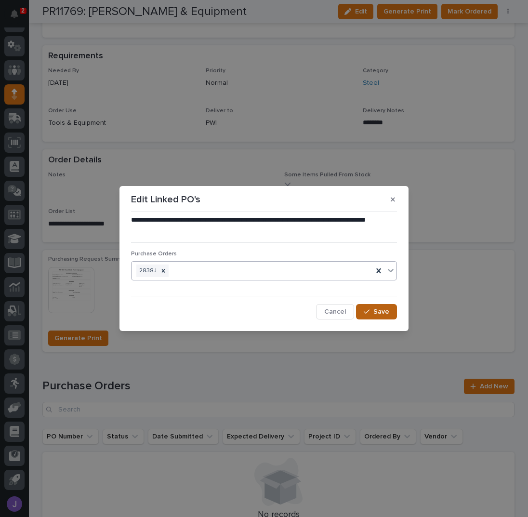
click at [368, 310] on icon "button" at bounding box center [367, 311] width 6 height 7
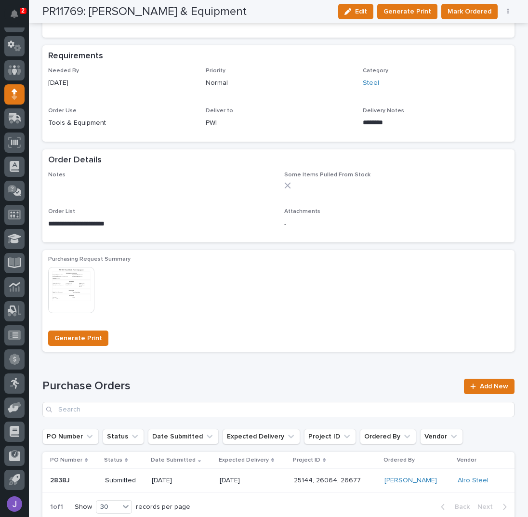
scroll to position [376, 0]
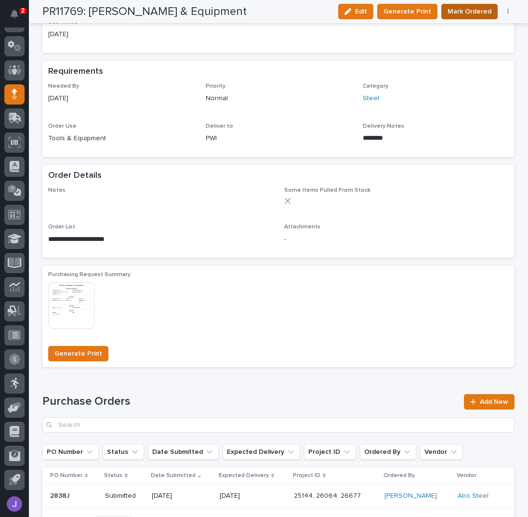
click at [465, 7] on span "Mark Ordered" at bounding box center [469, 12] width 44 height 10
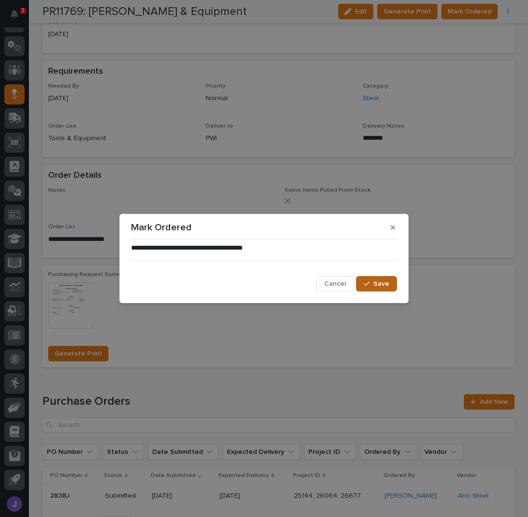
click at [381, 279] on button "Save" at bounding box center [376, 283] width 41 height 15
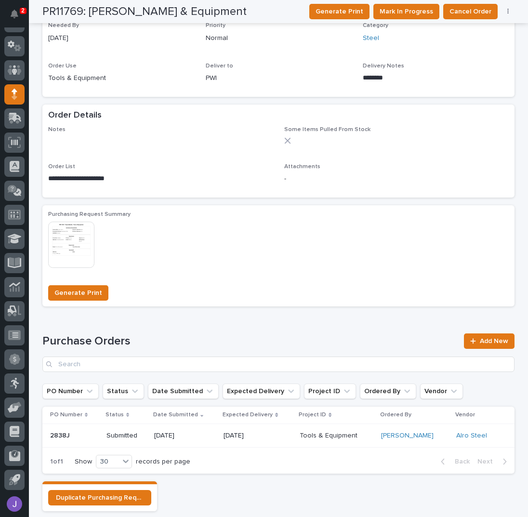
scroll to position [0, 0]
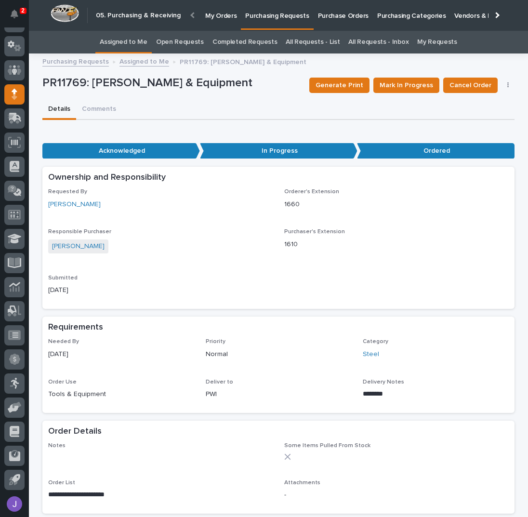
click at [143, 42] on link "Assigned to Me" at bounding box center [124, 42] width 48 height 23
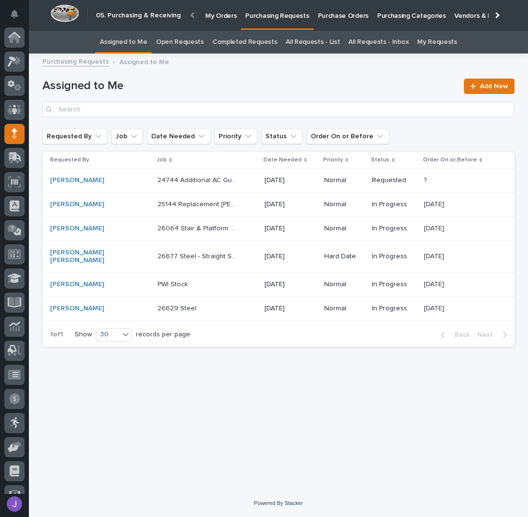
scroll to position [39, 0]
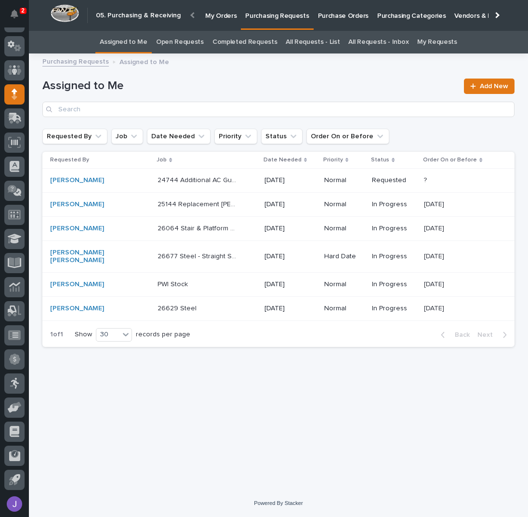
click at [209, 204] on p "25144 Replacement [PERSON_NAME]" at bounding box center [198, 203] width 82 height 10
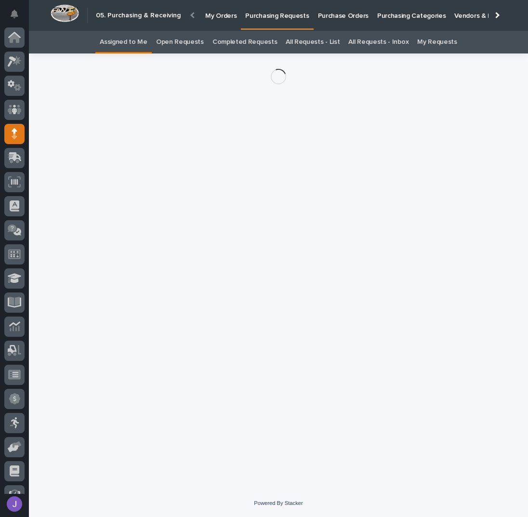
scroll to position [39, 0]
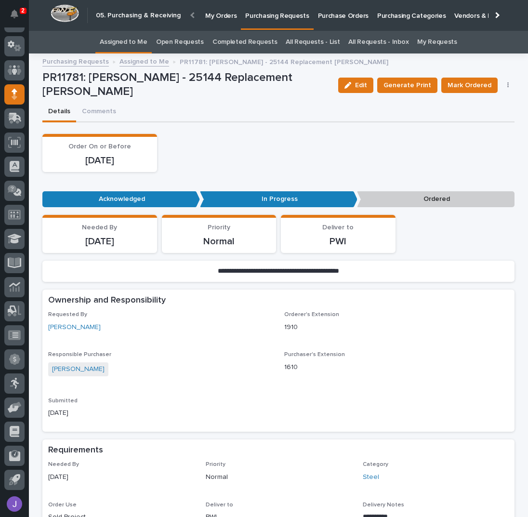
click at [507, 86] on button "button" at bounding box center [507, 85] width 13 height 7
click at [483, 115] on span "Edit Linked PO's" at bounding box center [476, 120] width 49 height 10
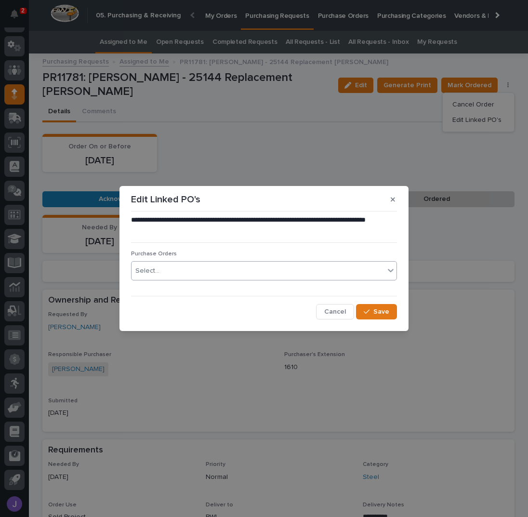
click at [230, 278] on div "Select..." at bounding box center [257, 271] width 253 height 16
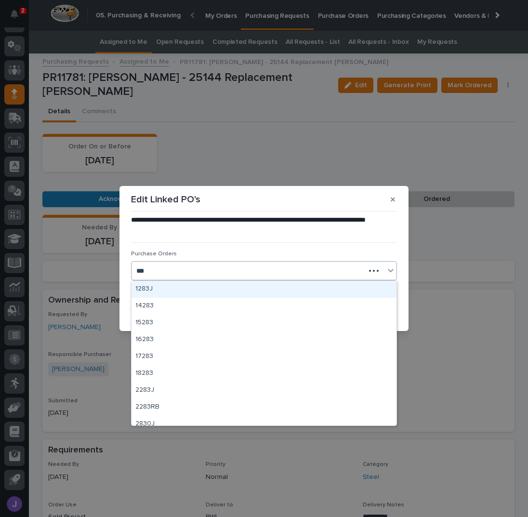
type input "****"
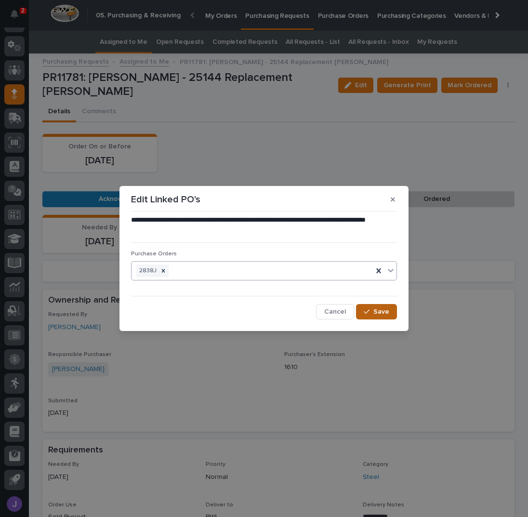
click at [367, 308] on icon "button" at bounding box center [367, 311] width 6 height 7
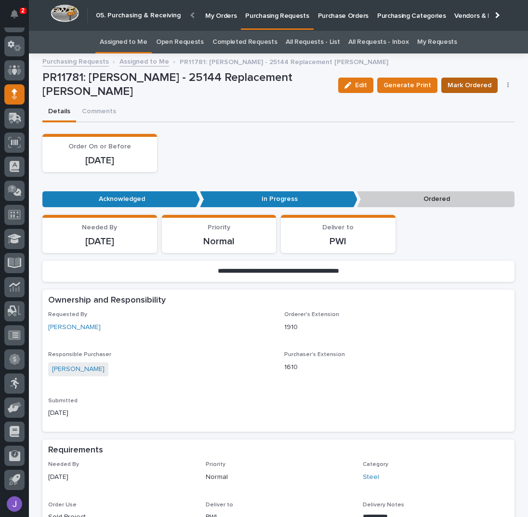
click at [463, 82] on span "Mark Ordered" at bounding box center [469, 85] width 44 height 10
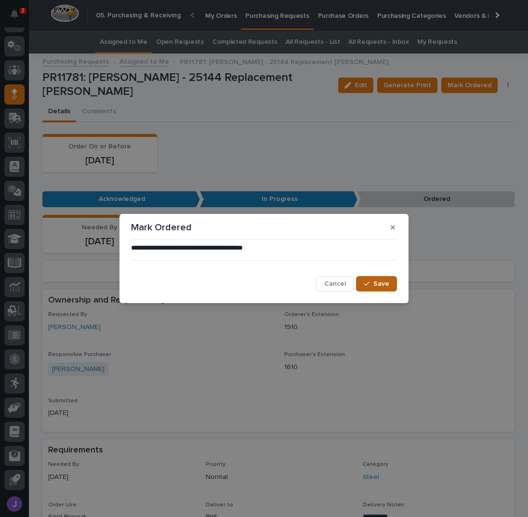
click at [364, 279] on button "Save" at bounding box center [376, 283] width 41 height 15
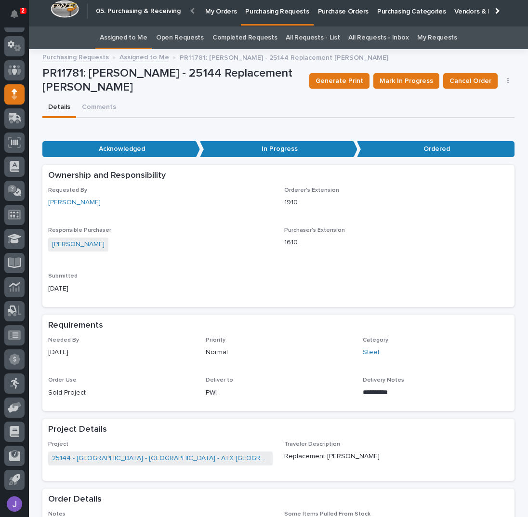
scroll to position [0, 0]
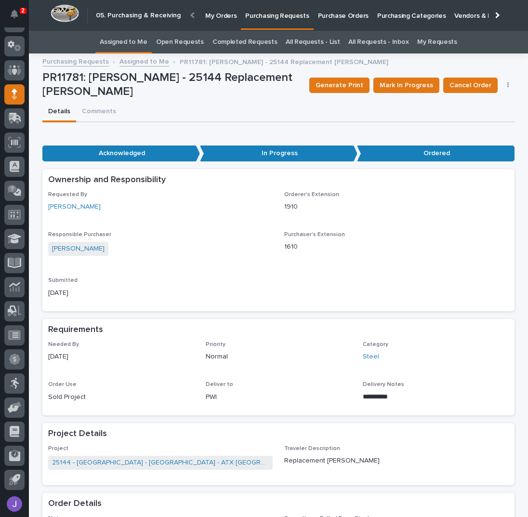
click at [121, 42] on link "Assigned to Me" at bounding box center [124, 42] width 48 height 23
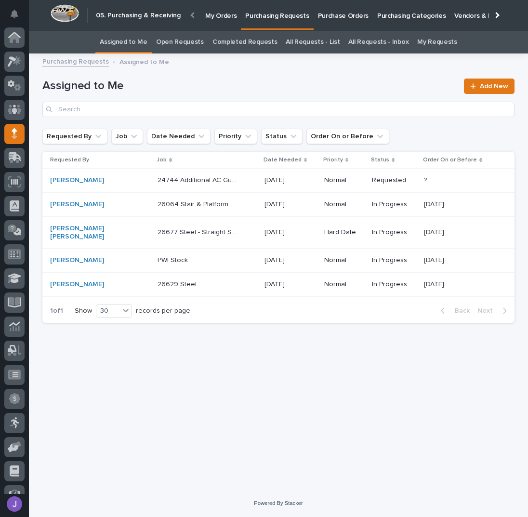
scroll to position [39, 0]
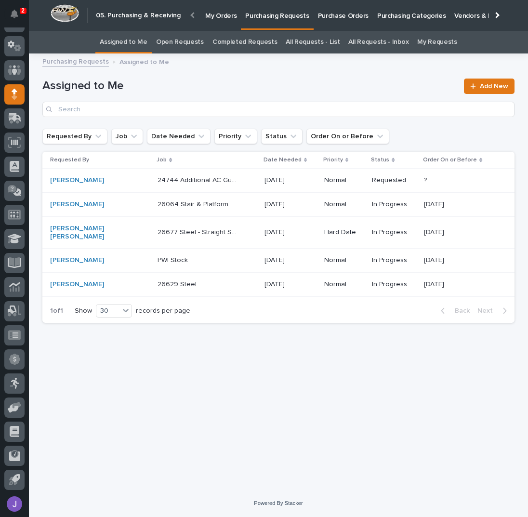
click at [223, 202] on div "26064 Stair & Platform steel 26064 Stair & Platform steel" at bounding box center [206, 204] width 99 height 16
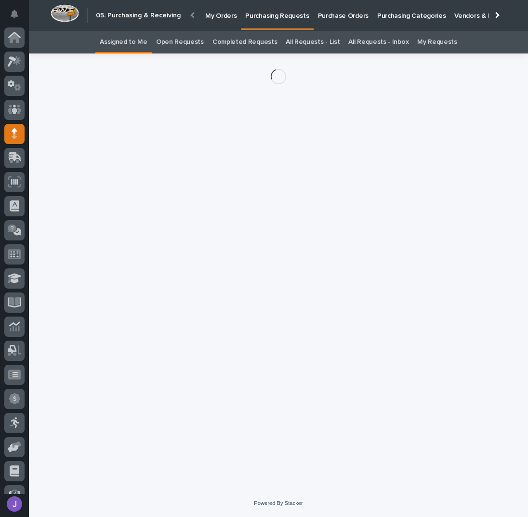
scroll to position [39, 0]
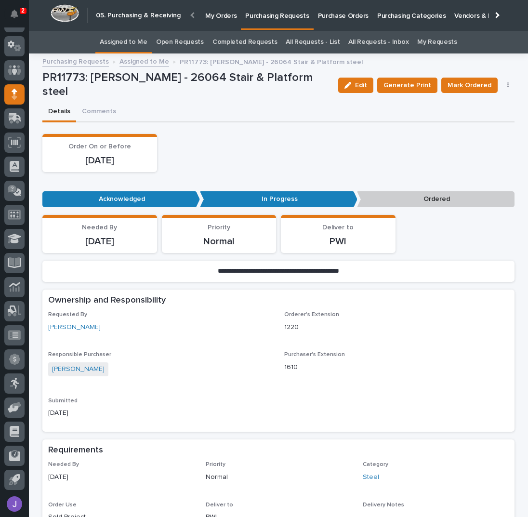
click at [501, 84] on button "button" at bounding box center [507, 85] width 13 height 7
click at [484, 119] on span "Edit Linked PO's" at bounding box center [476, 120] width 49 height 10
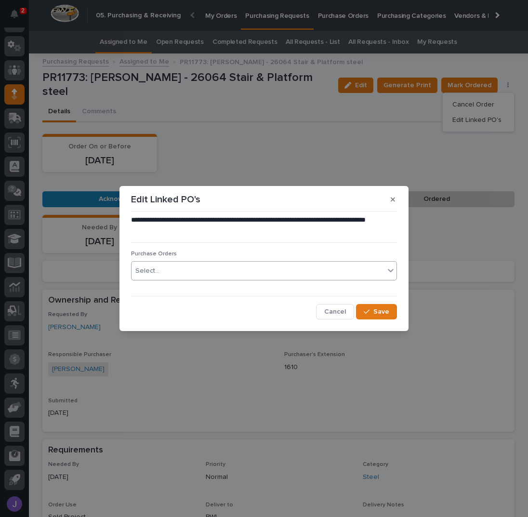
click at [267, 269] on div "Select..." at bounding box center [257, 271] width 253 height 16
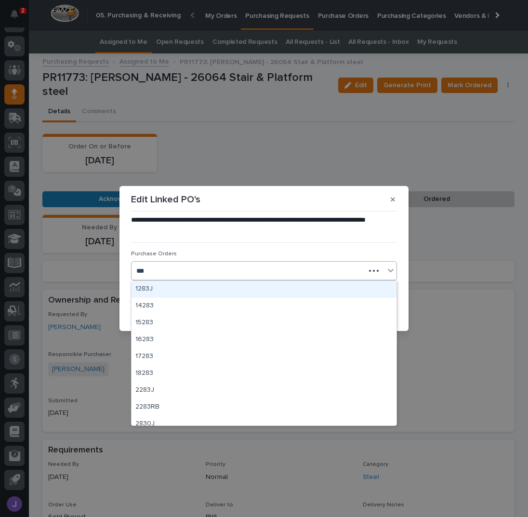
type input "****"
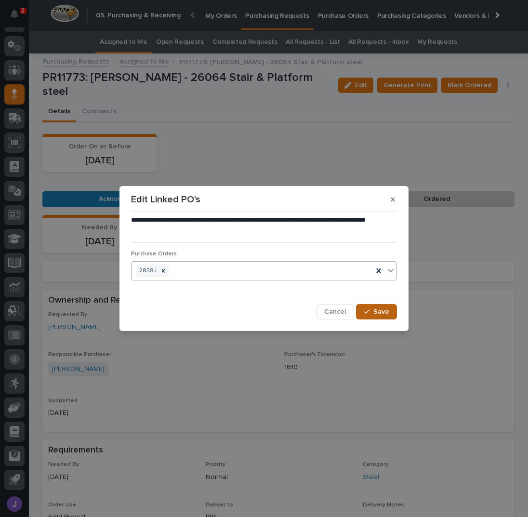
click at [382, 318] on button "Save" at bounding box center [376, 311] width 41 height 15
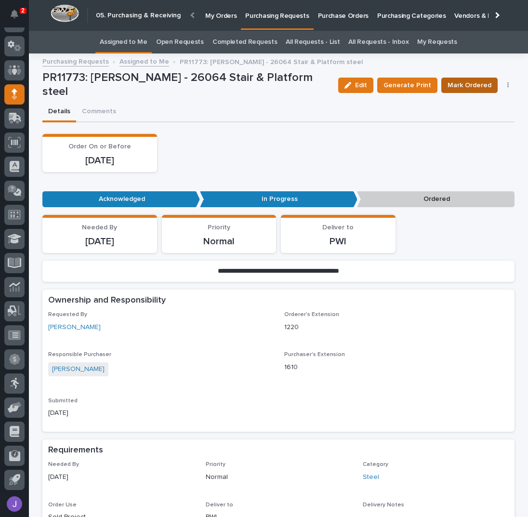
click at [481, 88] on span "Mark Ordered" at bounding box center [469, 85] width 44 height 10
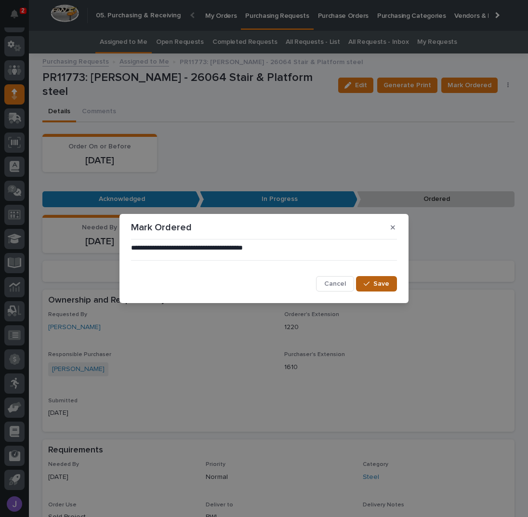
click at [365, 278] on button "Save" at bounding box center [376, 283] width 41 height 15
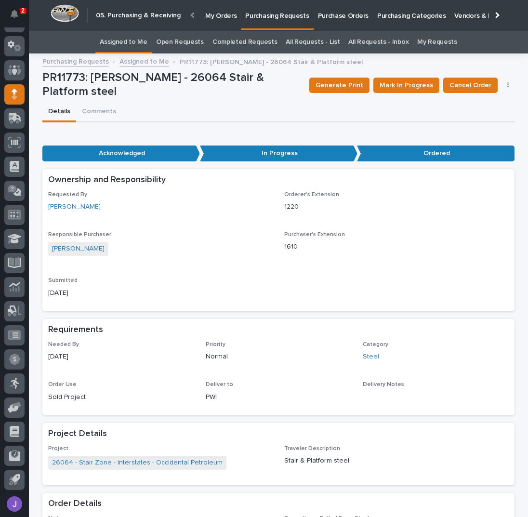
click at [137, 33] on link "Assigned to Me" at bounding box center [124, 42] width 48 height 23
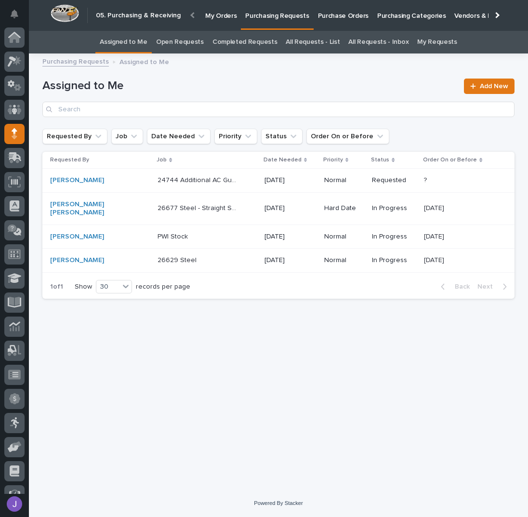
scroll to position [39, 0]
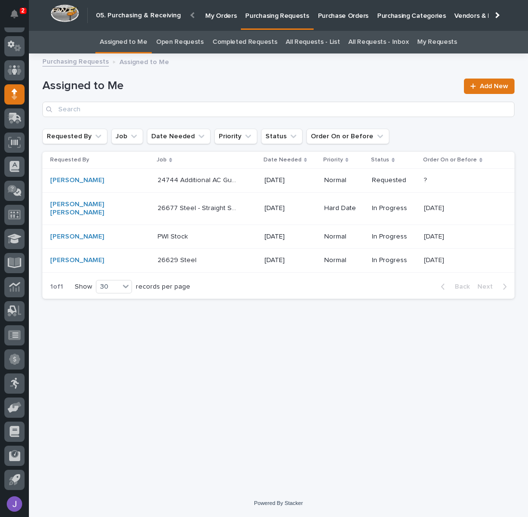
click at [217, 206] on div "26677 Steel - Straight Stair 26677 Steel - Straight Stair" at bounding box center [206, 208] width 99 height 16
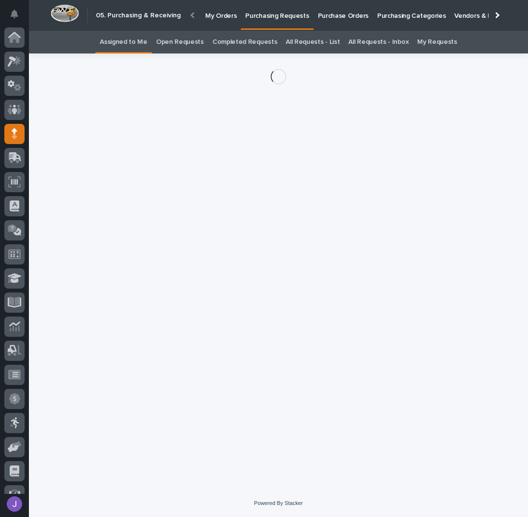
scroll to position [39, 0]
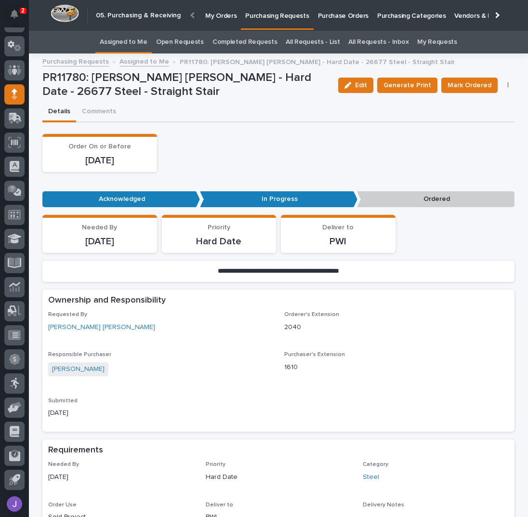
click at [508, 89] on div "Edit Generate Print Mark Ordered Cancel Order Edit Linked PO's" at bounding box center [424, 85] width 181 height 29
click at [505, 86] on button "button" at bounding box center [507, 85] width 13 height 7
click at [481, 125] on button "Edit Linked PO's" at bounding box center [478, 119] width 64 height 15
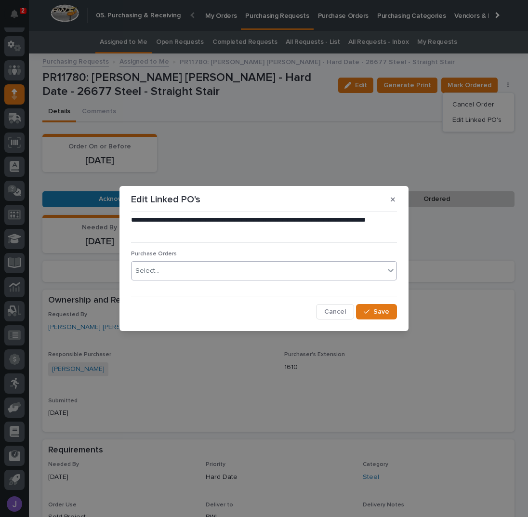
click at [249, 268] on div "Select..." at bounding box center [257, 271] width 253 height 16
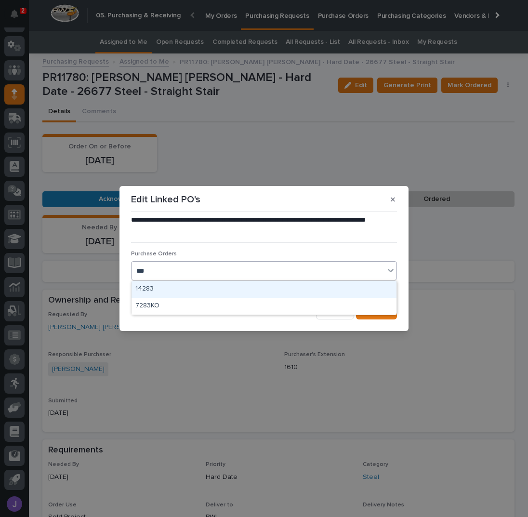
type input "****"
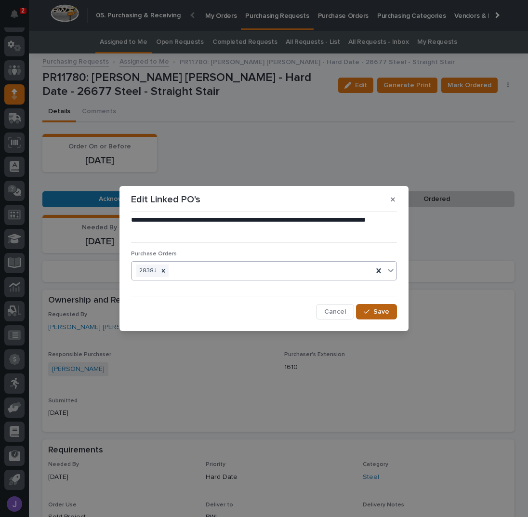
click at [378, 308] on span "Save" at bounding box center [381, 311] width 16 height 7
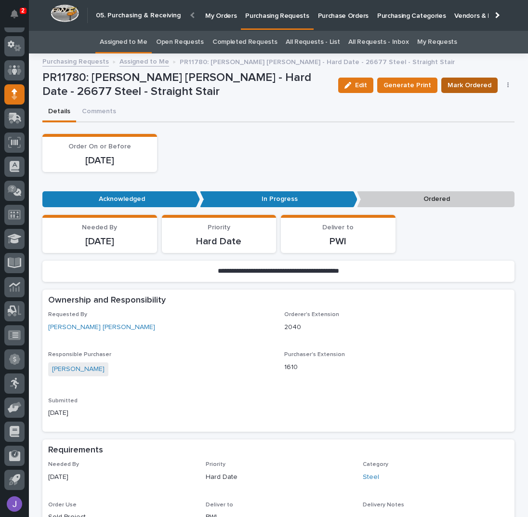
click at [484, 85] on span "Mark Ordered" at bounding box center [469, 85] width 44 height 10
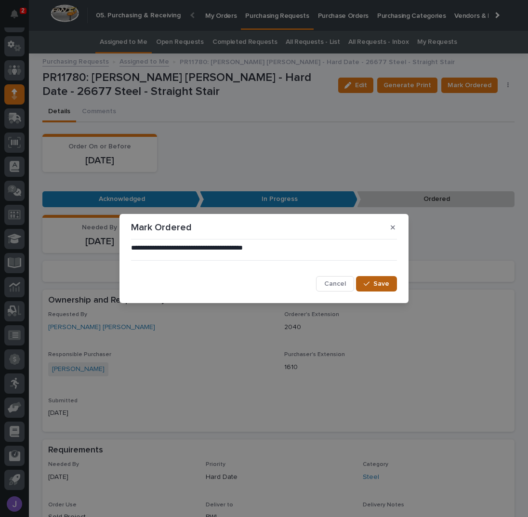
click at [364, 279] on button "Save" at bounding box center [376, 283] width 41 height 15
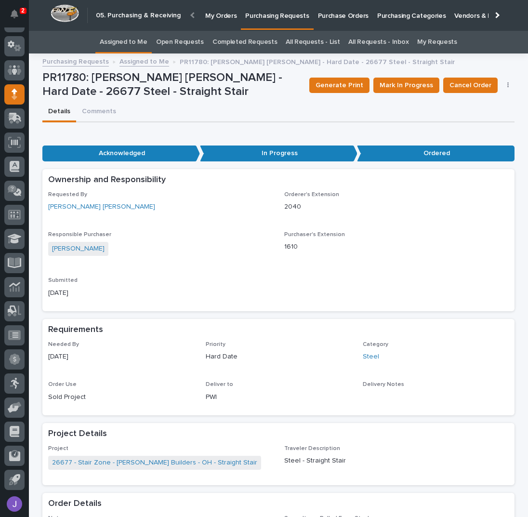
click at [134, 44] on link "Assigned to Me" at bounding box center [124, 42] width 48 height 23
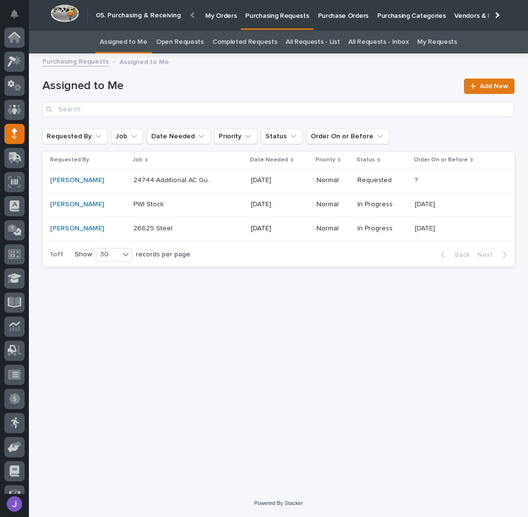
scroll to position [39, 0]
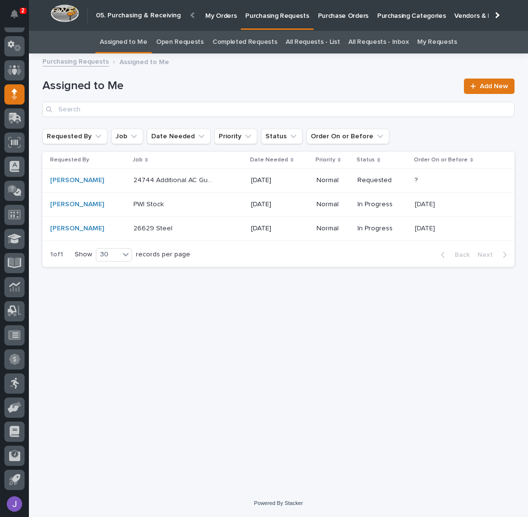
click at [207, 232] on div "26629 Steel 26629 Steel" at bounding box center [187, 229] width 109 height 16
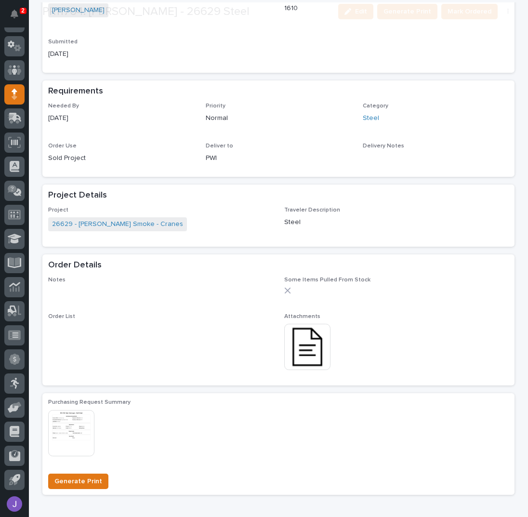
scroll to position [374, 0]
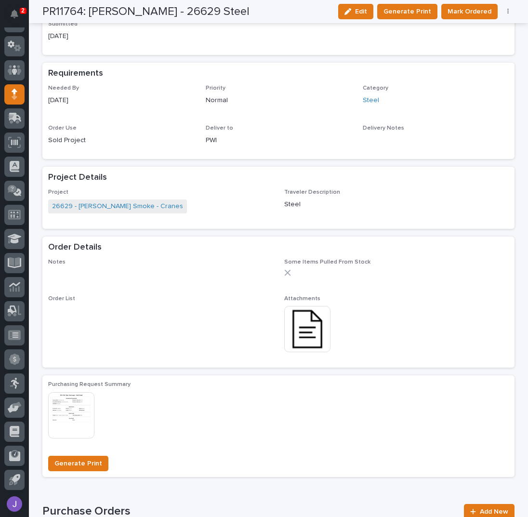
click at [507, 13] on icon "button" at bounding box center [507, 12] width 1 height 6
click at [490, 46] on span "Edit Linked PO's" at bounding box center [476, 46] width 49 height 10
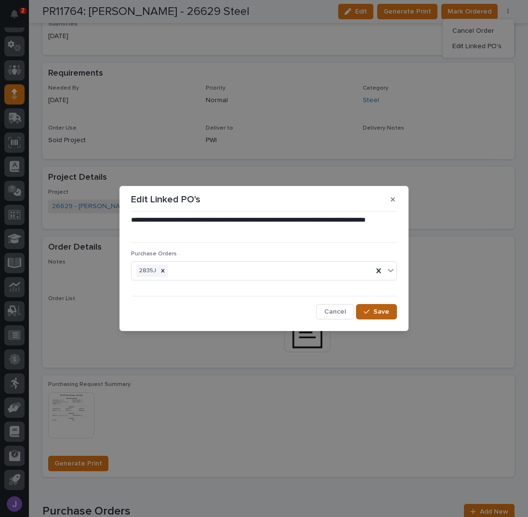
click at [384, 313] on span "Save" at bounding box center [381, 311] width 16 height 7
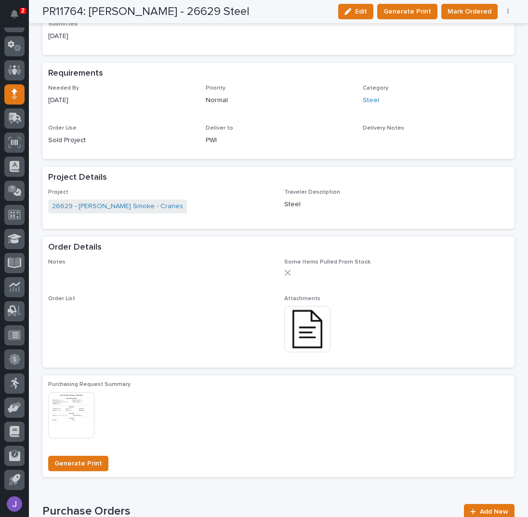
scroll to position [0, 0]
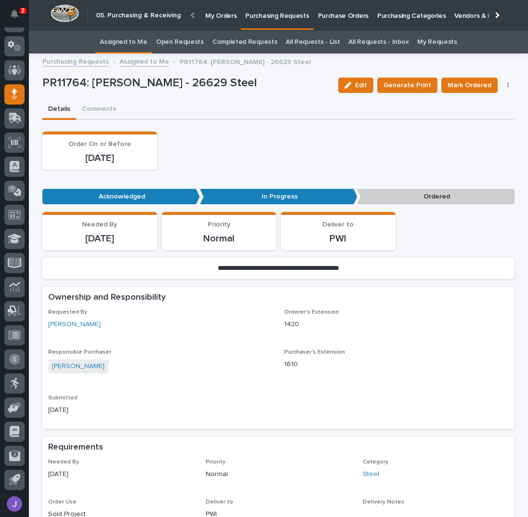
click at [240, 118] on div "Details Comments" at bounding box center [278, 110] width 472 height 20
click at [147, 44] on link "Assigned to Me" at bounding box center [124, 42] width 48 height 23
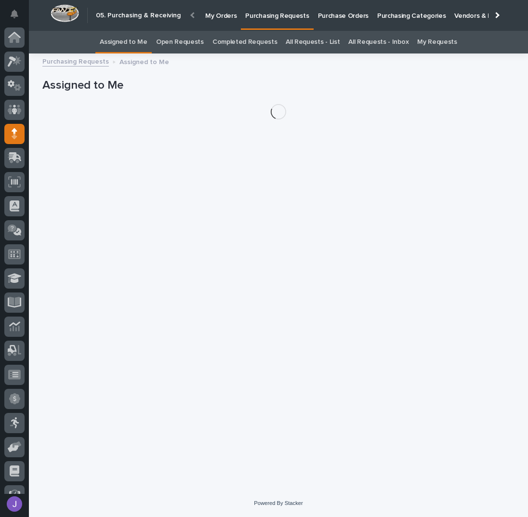
scroll to position [39, 0]
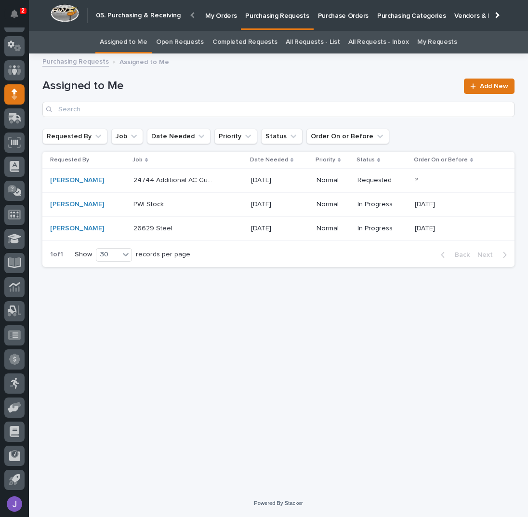
click at [213, 183] on div "24744 Additional AC Guards - steel 24744 Additional AC Guards - steel" at bounding box center [187, 180] width 109 height 16
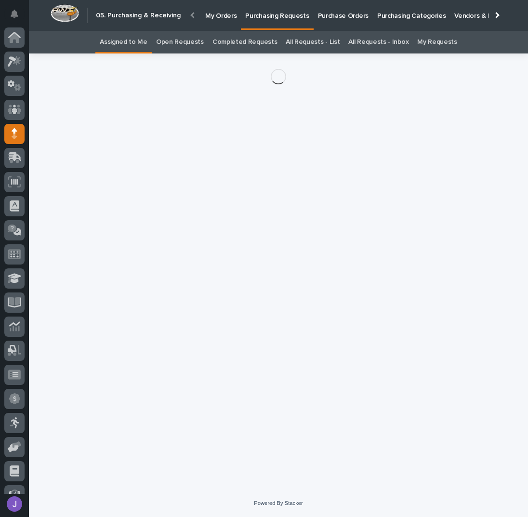
scroll to position [39, 0]
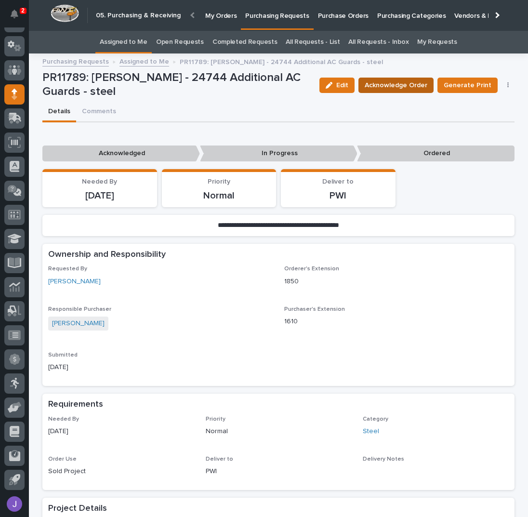
click at [386, 83] on span "Acknowledge Order" at bounding box center [396, 85] width 63 height 10
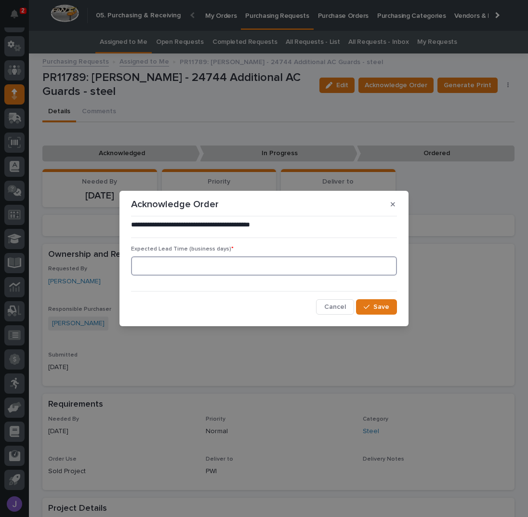
click at [182, 268] on input at bounding box center [264, 265] width 266 height 19
type input "0"
click at [382, 310] on button "Save" at bounding box center [376, 306] width 41 height 15
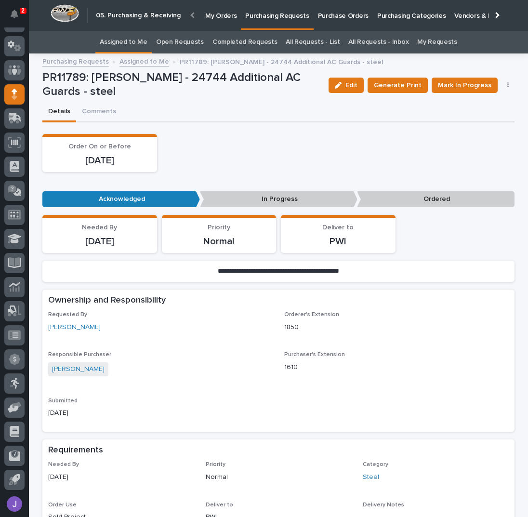
click at [136, 39] on link "Assigned to Me" at bounding box center [124, 42] width 48 height 23
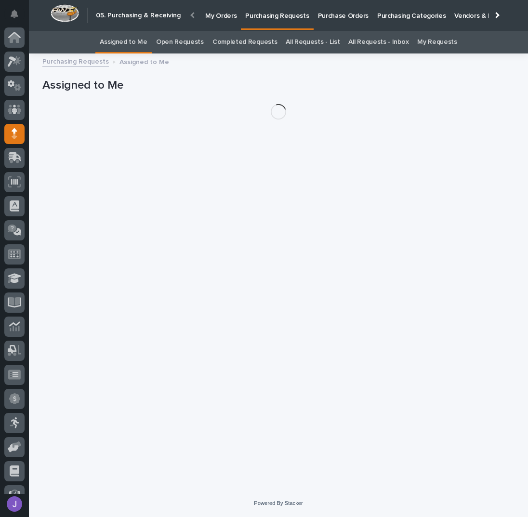
scroll to position [39, 0]
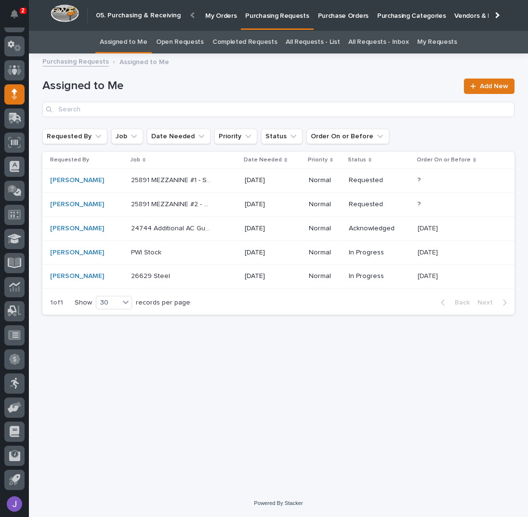
click at [179, 181] on p "25891 MEZZANINE #1 - Steel materials" at bounding box center [172, 179] width 82 height 10
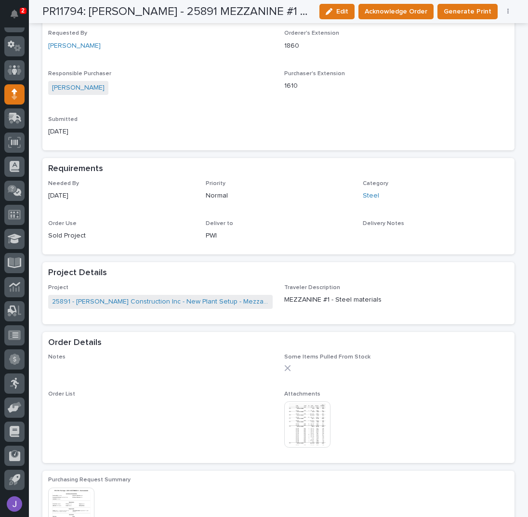
scroll to position [321, 0]
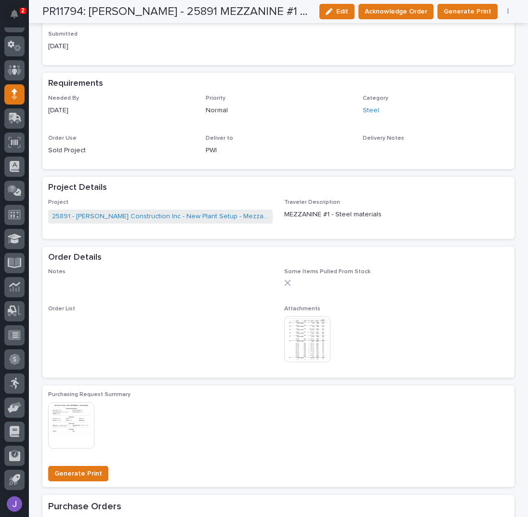
click at [320, 323] on img at bounding box center [307, 339] width 46 height 46
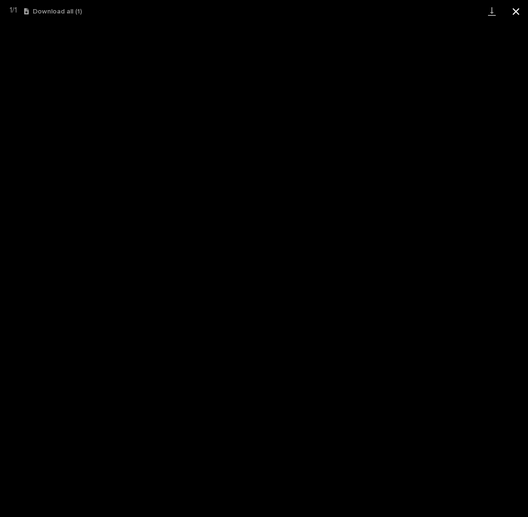
click at [512, 10] on button "Close gallery" at bounding box center [516, 11] width 24 height 23
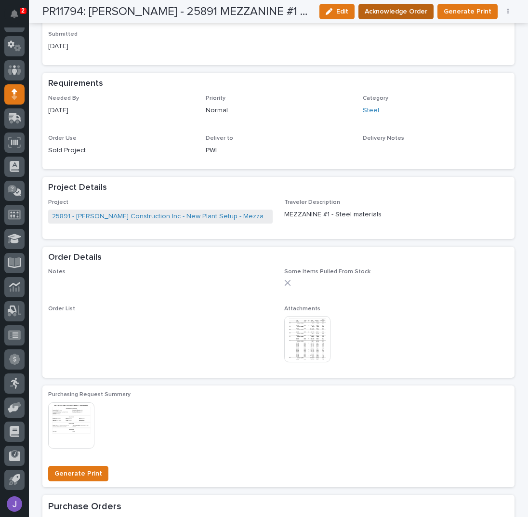
click at [423, 11] on span "Acknowledge Order" at bounding box center [396, 12] width 63 height 10
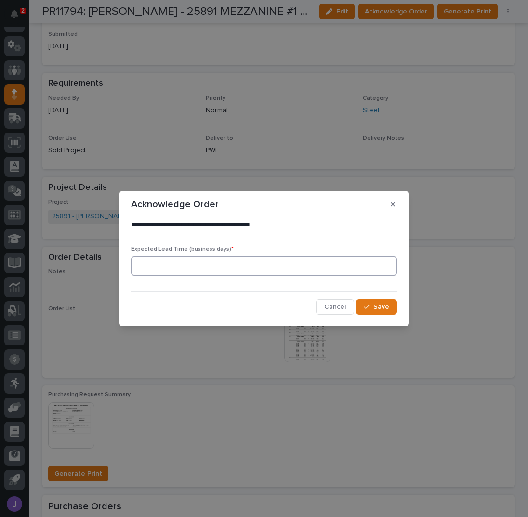
click at [237, 271] on input at bounding box center [264, 265] width 266 height 19
type input "0"
click at [382, 307] on span "Save" at bounding box center [381, 306] width 16 height 7
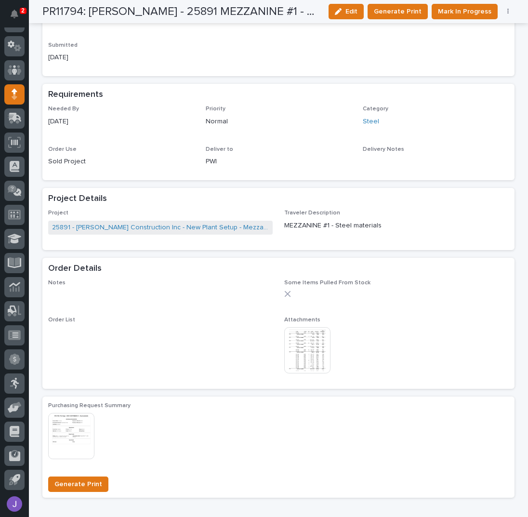
scroll to position [420, 0]
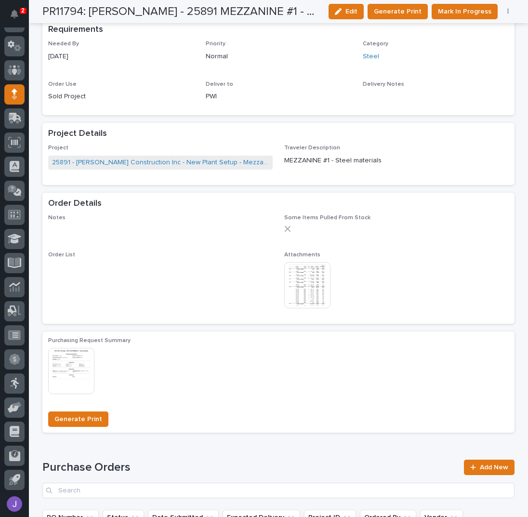
click at [507, 12] on button "button" at bounding box center [507, 11] width 13 height 7
click at [485, 45] on span "Edit Linked PO's" at bounding box center [476, 46] width 49 height 10
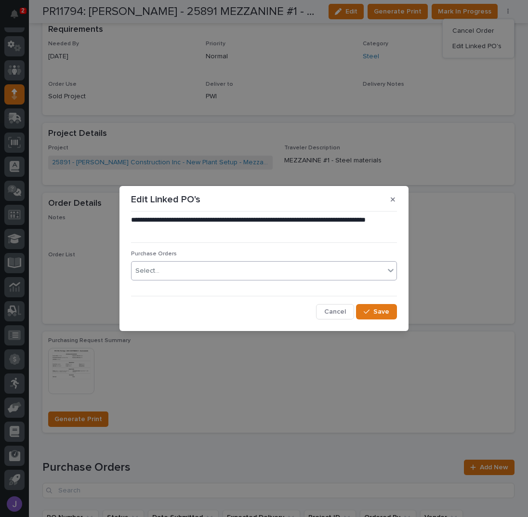
click at [212, 267] on div "Select..." at bounding box center [257, 271] width 253 height 16
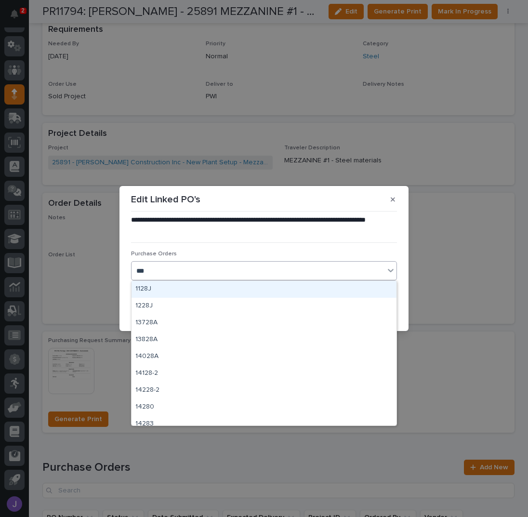
type input "****"
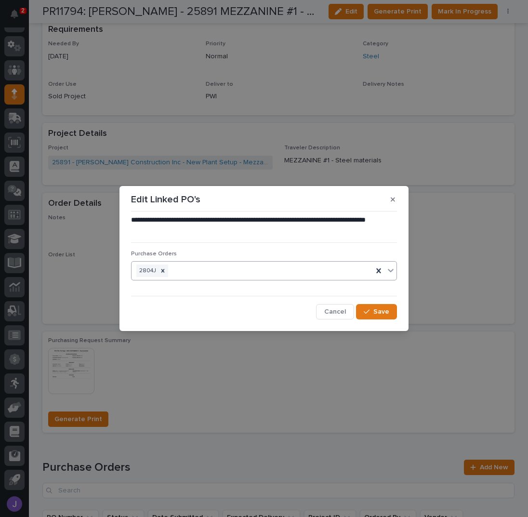
click at [211, 270] on div "2804J" at bounding box center [251, 270] width 241 height 17
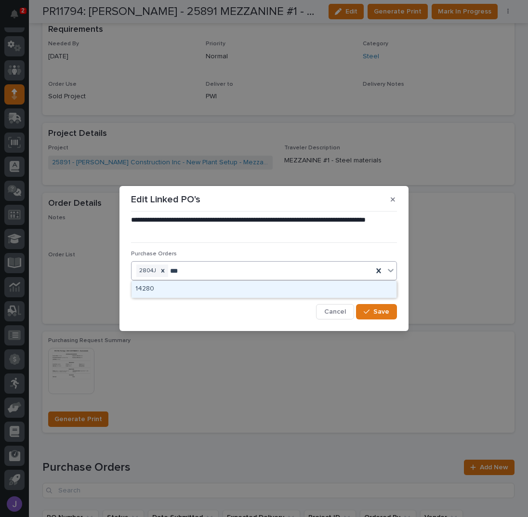
type input "****"
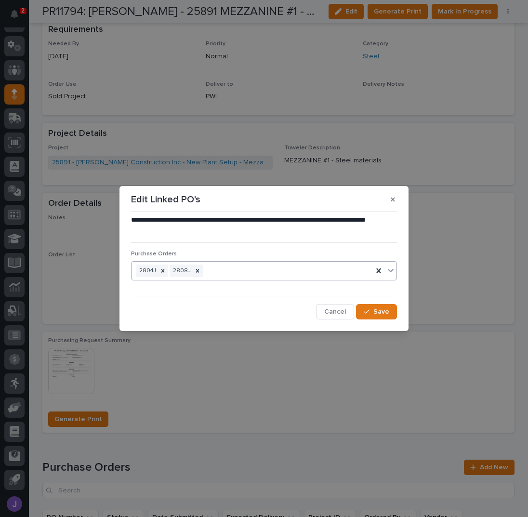
click at [256, 268] on div "2804J 2808J" at bounding box center [251, 270] width 241 height 17
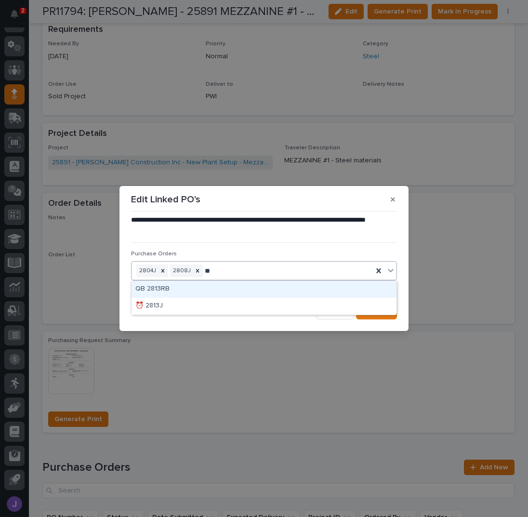
type input "*"
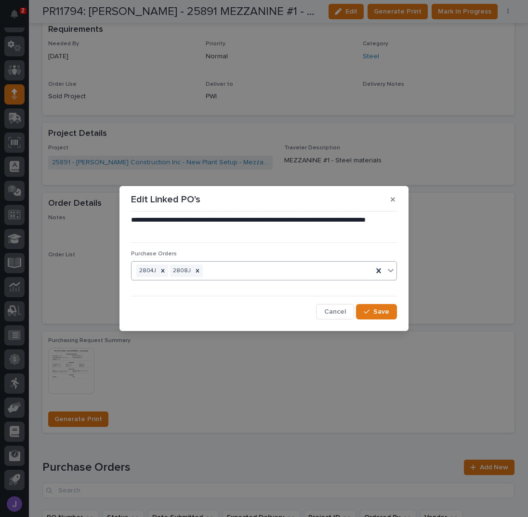
click at [263, 271] on div "2804J 2808J" at bounding box center [251, 270] width 241 height 17
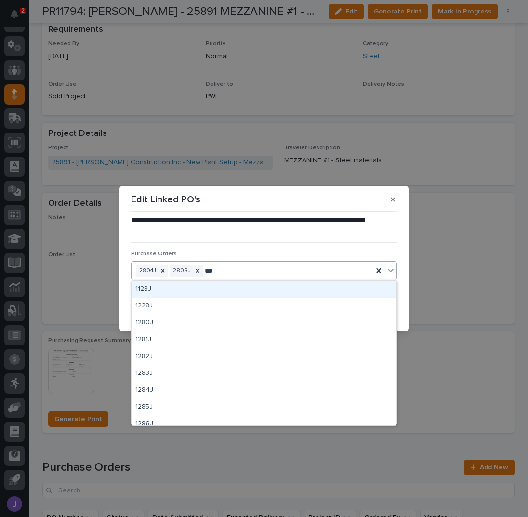
type input "****"
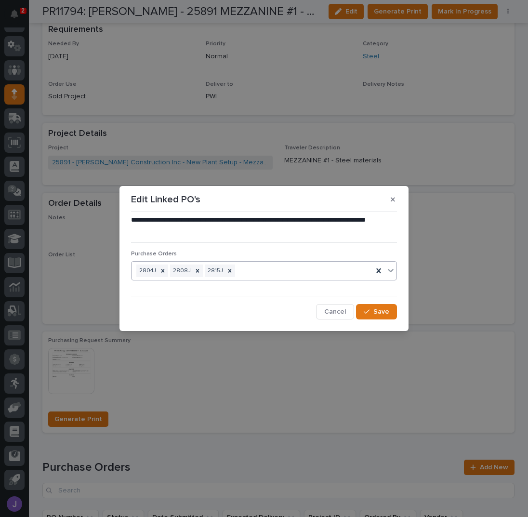
click at [249, 266] on div "2804J 2808J 2815J" at bounding box center [251, 270] width 241 height 17
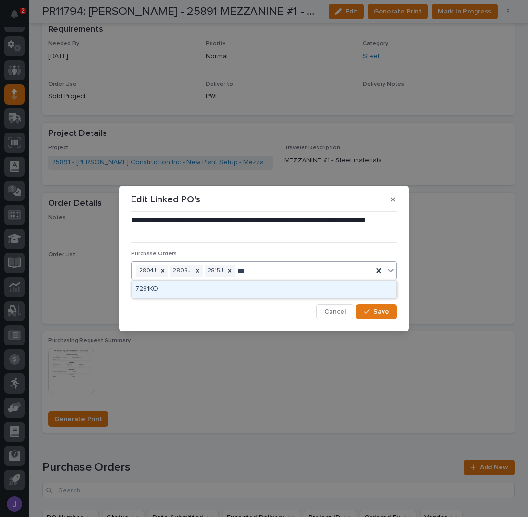
type input "****"
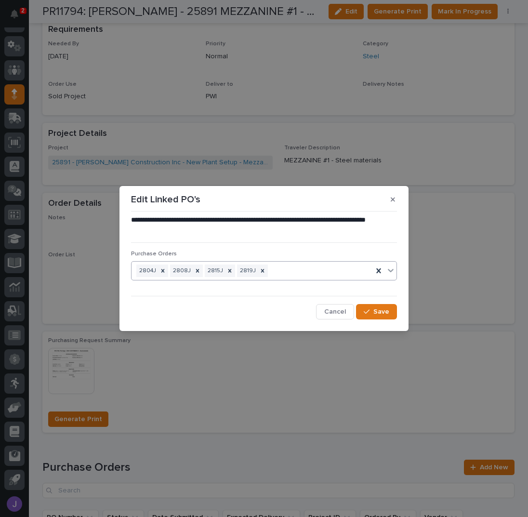
click at [300, 271] on div "2804J 2808J 2815J 2819J" at bounding box center [251, 270] width 241 height 17
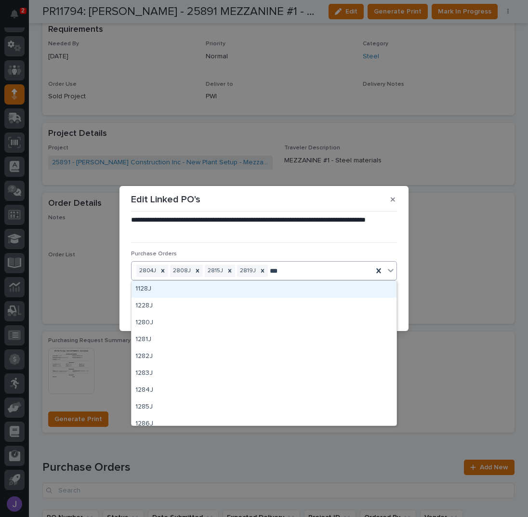
type input "****"
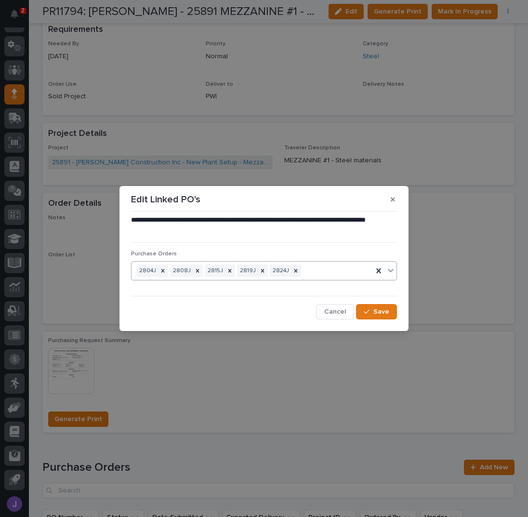
click at [309, 271] on div "2804J 2808J 2815J 2819J 2824J" at bounding box center [251, 270] width 241 height 17
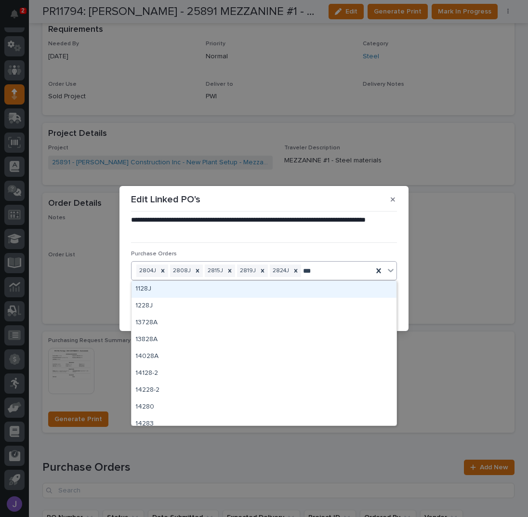
type input "****"
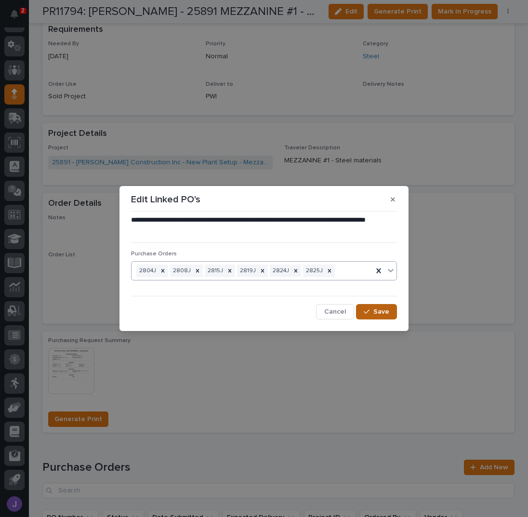
click at [376, 310] on span "Save" at bounding box center [381, 311] width 16 height 7
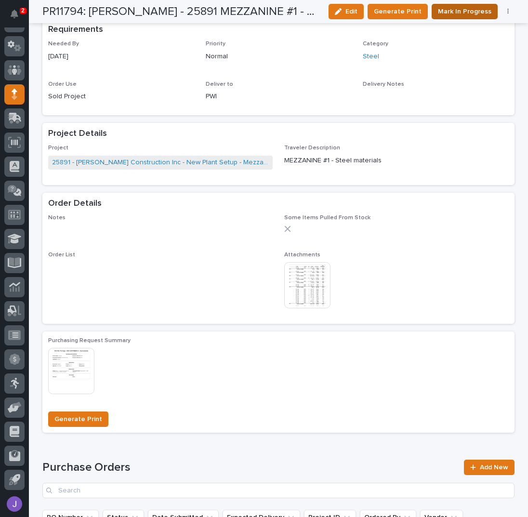
click at [466, 11] on span "Mark In Progress" at bounding box center [464, 12] width 53 height 10
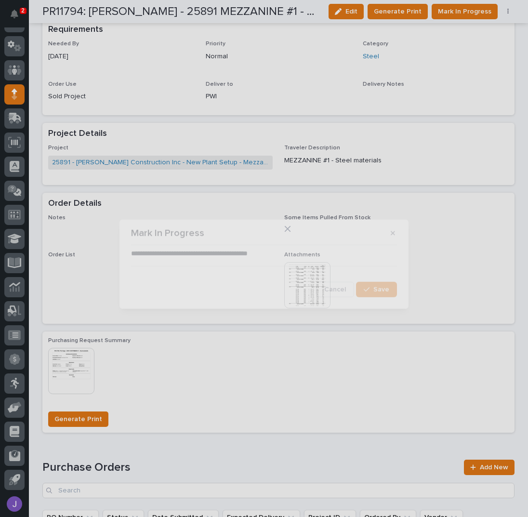
scroll to position [469, 0]
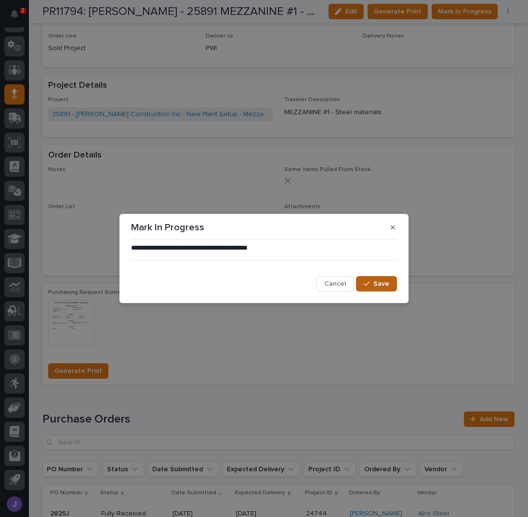
click at [363, 280] on button "Save" at bounding box center [376, 283] width 41 height 15
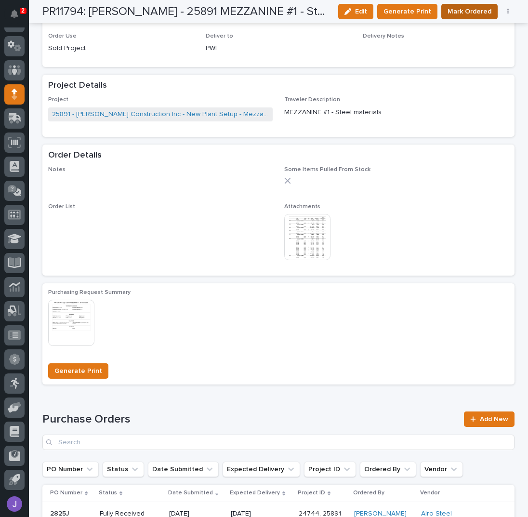
click at [469, 13] on span "Mark Ordered" at bounding box center [469, 12] width 44 height 10
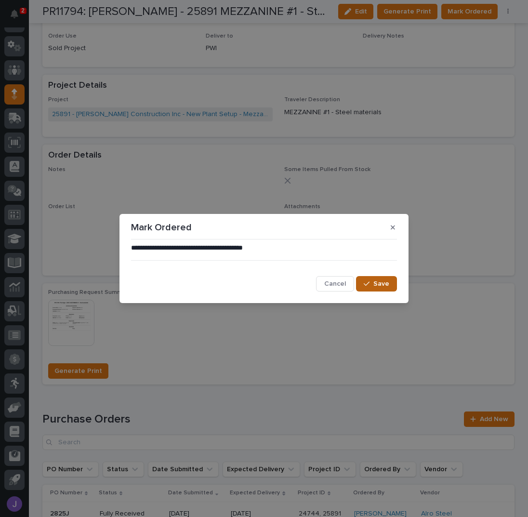
click at [364, 277] on button "Save" at bounding box center [376, 283] width 41 height 15
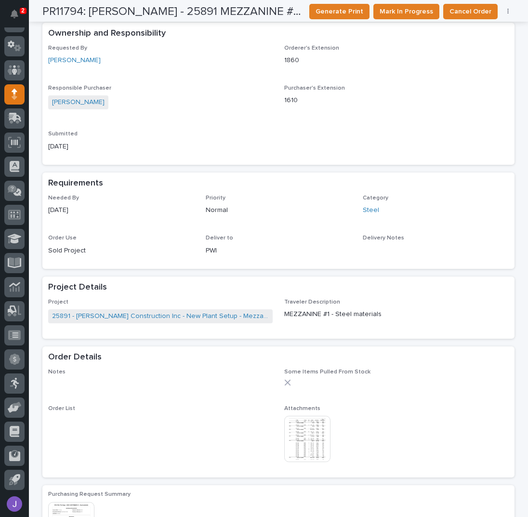
scroll to position [0, 0]
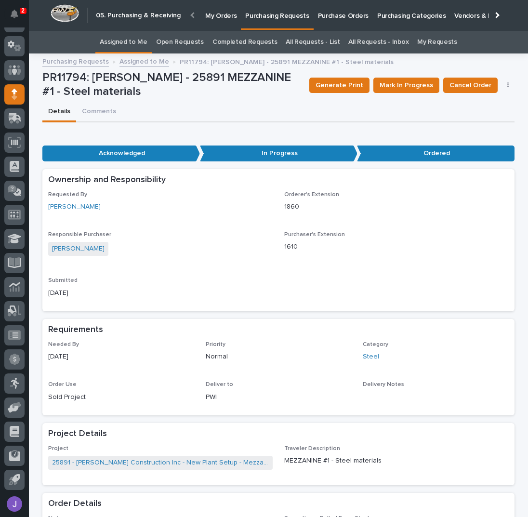
click at [139, 40] on link "Assigned to Me" at bounding box center [124, 42] width 48 height 23
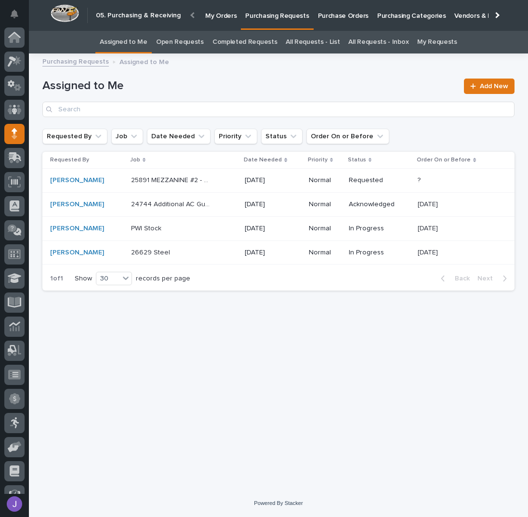
scroll to position [39, 0]
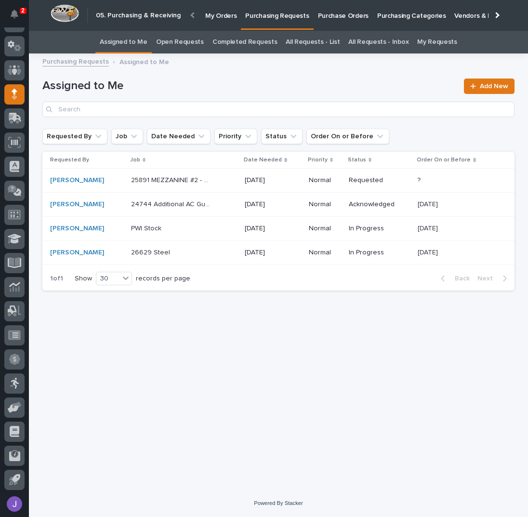
click at [221, 183] on div "25891 MEZZANINE #2 - Steel 25891 MEZZANINE #2 - Steel" at bounding box center [184, 180] width 106 height 16
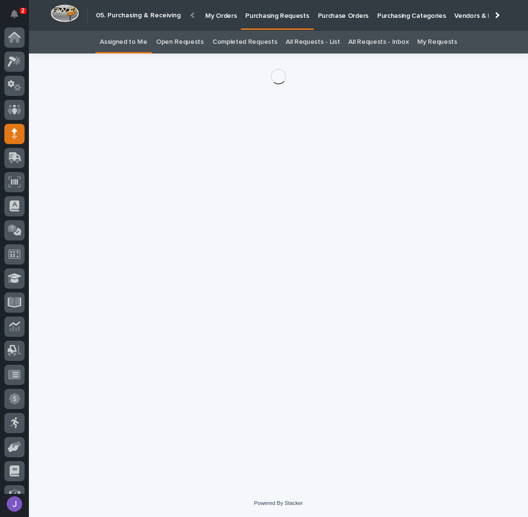
scroll to position [39, 0]
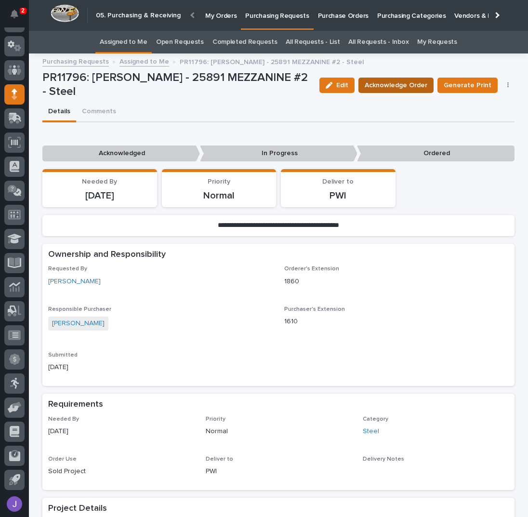
click at [397, 81] on span "Acknowledge Order" at bounding box center [396, 85] width 63 height 10
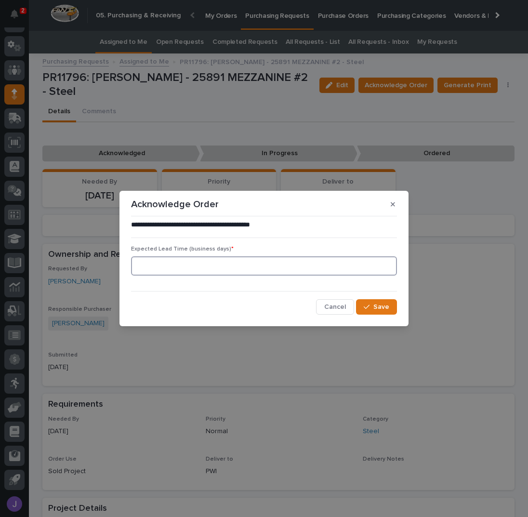
click at [211, 262] on input at bounding box center [264, 265] width 266 height 19
type input "0"
click at [369, 309] on icon "button" at bounding box center [367, 306] width 6 height 7
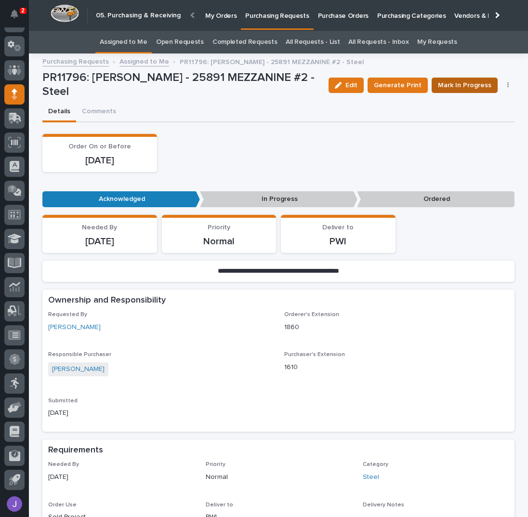
click at [482, 84] on span "Mark In Progress" at bounding box center [464, 85] width 53 height 10
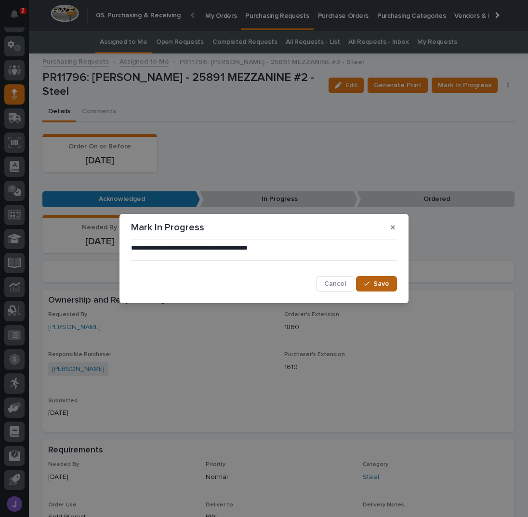
click at [385, 283] on span "Save" at bounding box center [381, 283] width 16 height 7
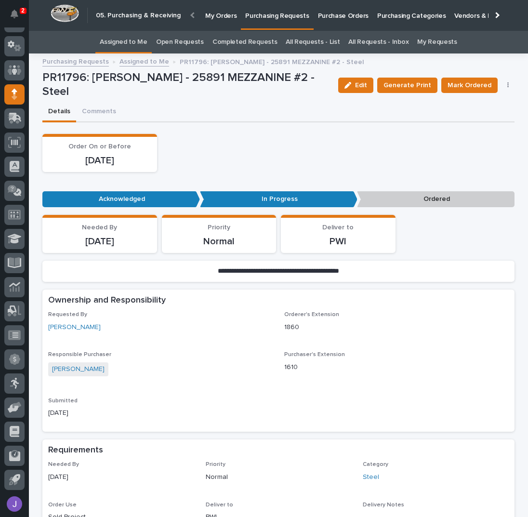
click at [507, 84] on icon "button" at bounding box center [507, 85] width 1 height 6
click at [482, 118] on span "Edit Linked PO's" at bounding box center [476, 120] width 49 height 10
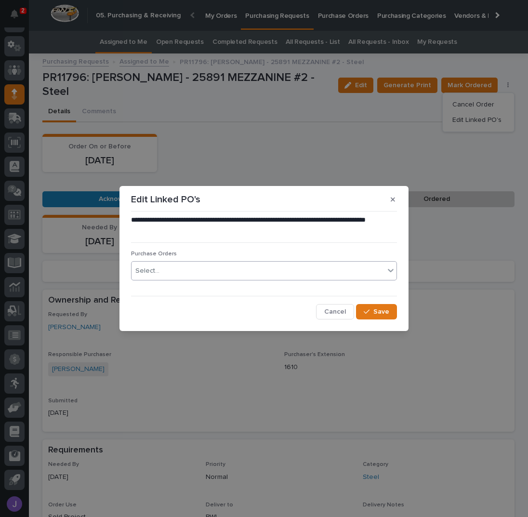
click at [255, 270] on div "Select..." at bounding box center [257, 271] width 253 height 16
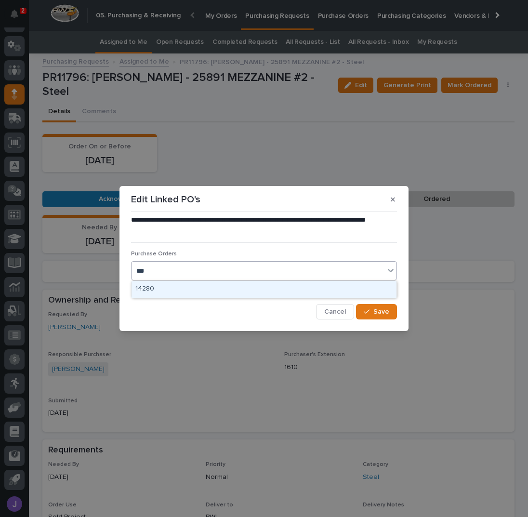
type input "****"
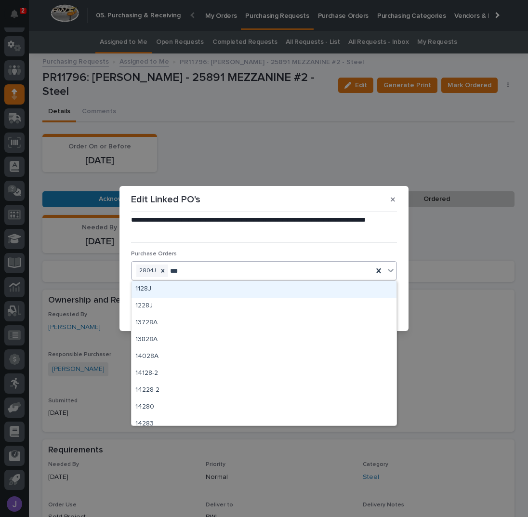
type input "****"
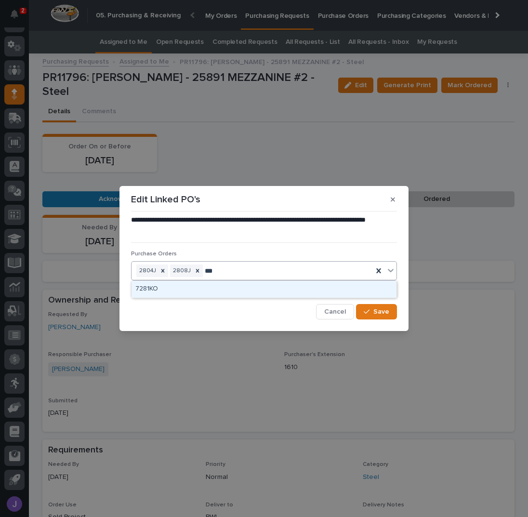
type input "****"
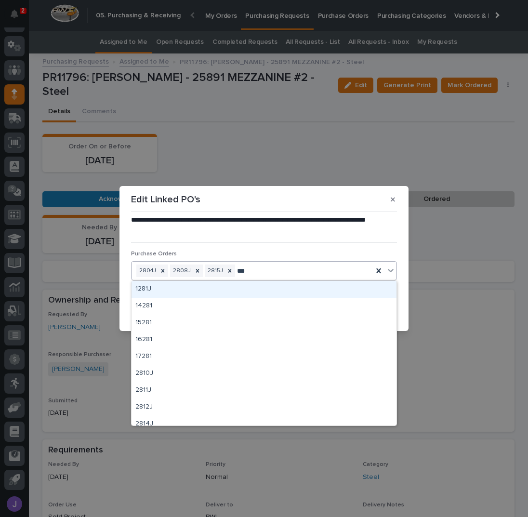
type input "****"
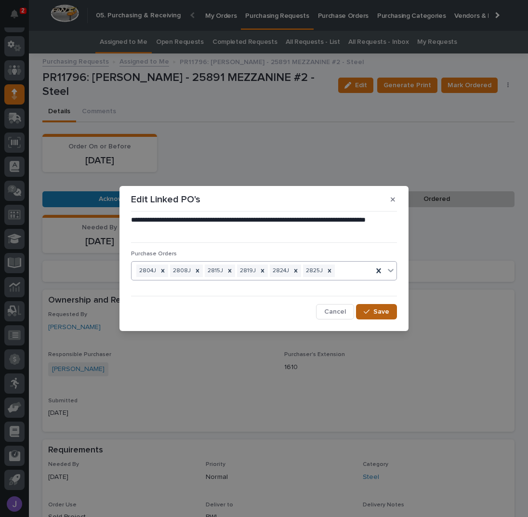
click at [371, 312] on div "button" at bounding box center [369, 311] width 10 height 7
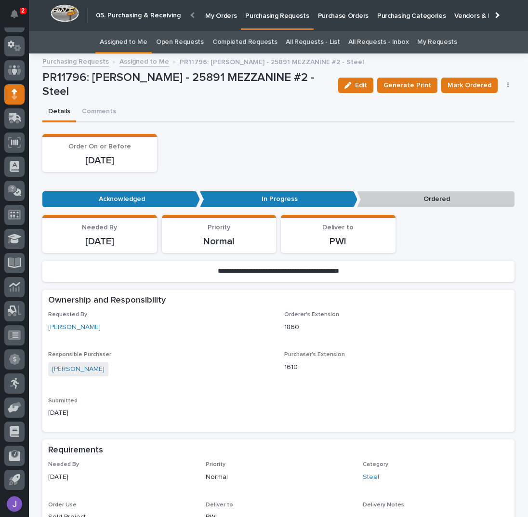
click at [462, 84] on span "Mark Ordered" at bounding box center [469, 85] width 44 height 10
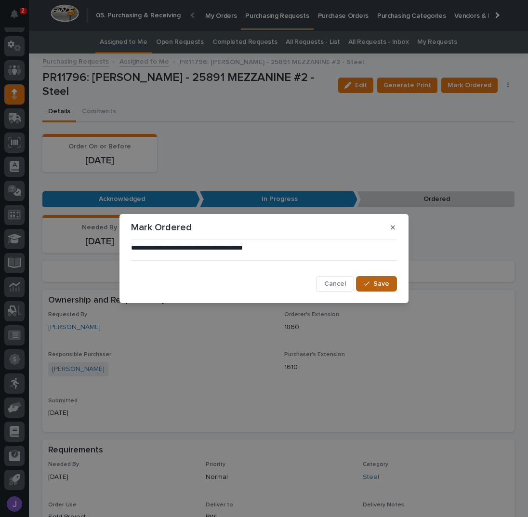
click at [378, 280] on span "Save" at bounding box center [381, 283] width 16 height 7
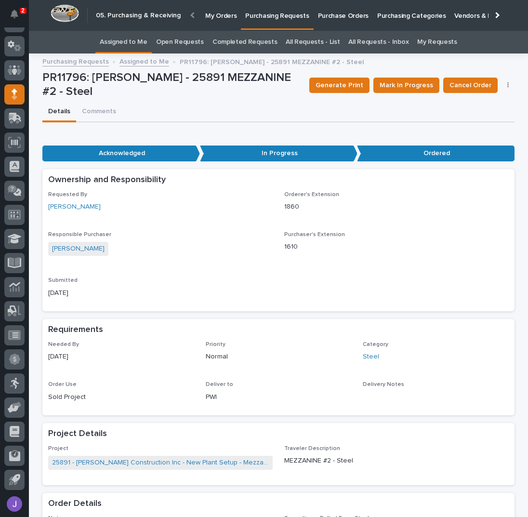
click at [143, 39] on link "Assigned to Me" at bounding box center [124, 42] width 48 height 23
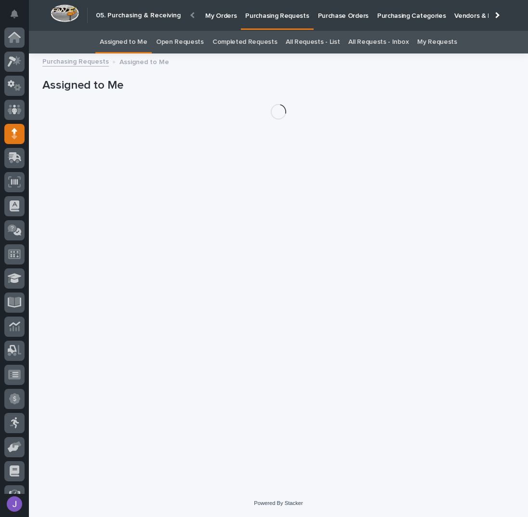
scroll to position [39, 0]
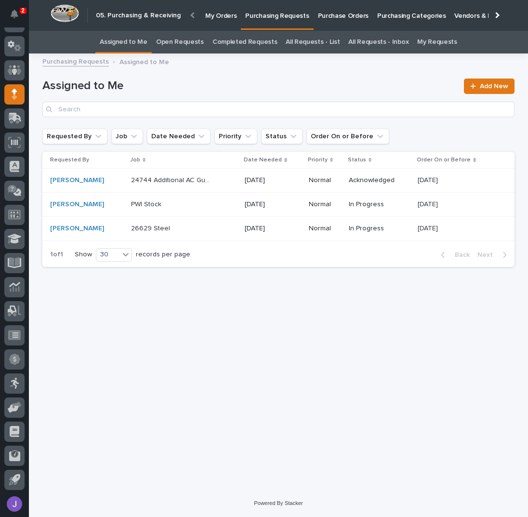
click at [282, 303] on div "Loading... Saving… Loading... Saving… Assigned to Me Add New Requested By Job D…" at bounding box center [279, 262] width 482 height 406
